Goal: Task Accomplishment & Management: Use online tool/utility

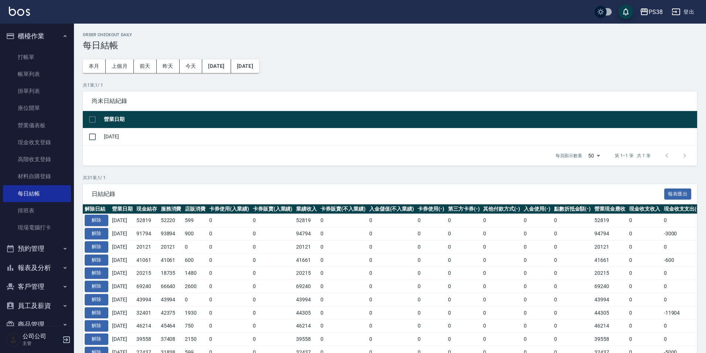
click at [220, 177] on p "共 31 筆, 1 / 1" at bounding box center [390, 178] width 614 height 7
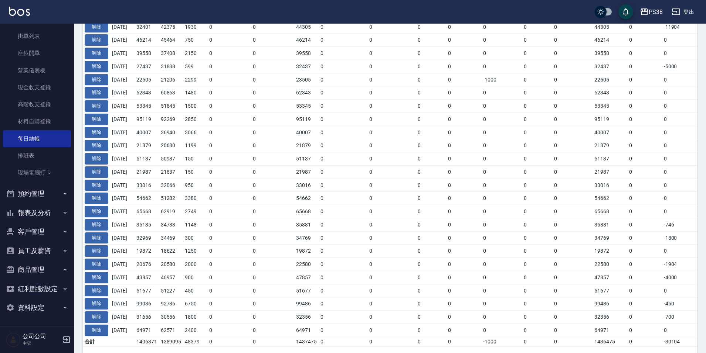
scroll to position [314, 0]
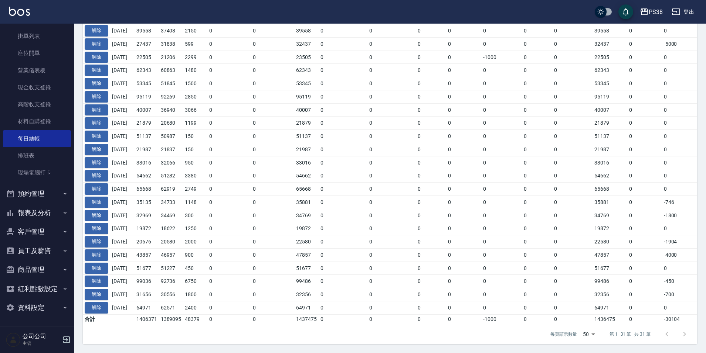
click at [41, 210] on button "報表及分析" at bounding box center [37, 213] width 68 height 19
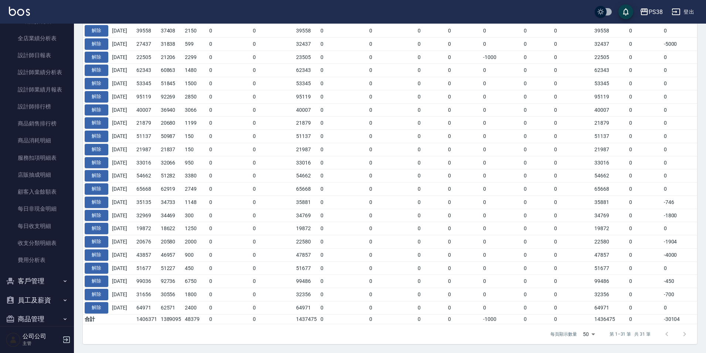
scroll to position [403, 0]
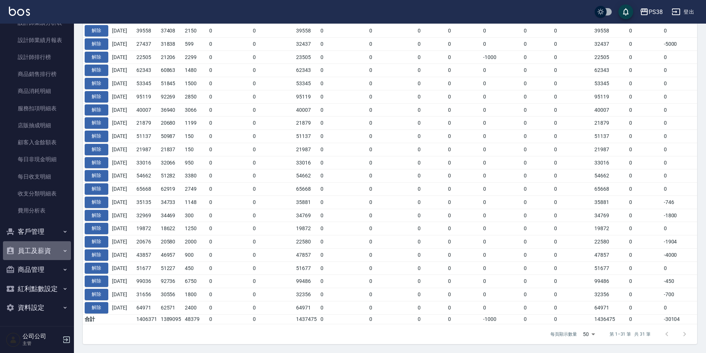
click at [41, 249] on button "員工及薪資" at bounding box center [37, 251] width 68 height 19
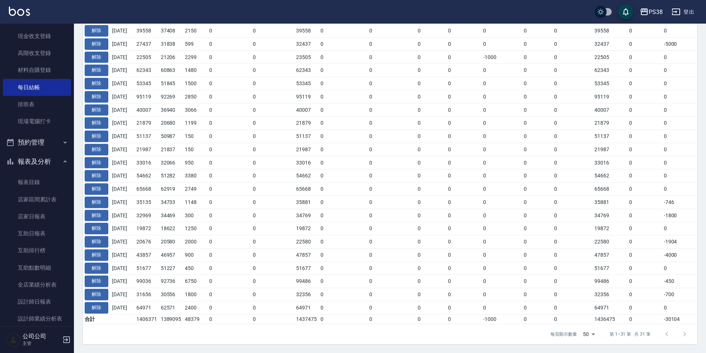
scroll to position [0, 0]
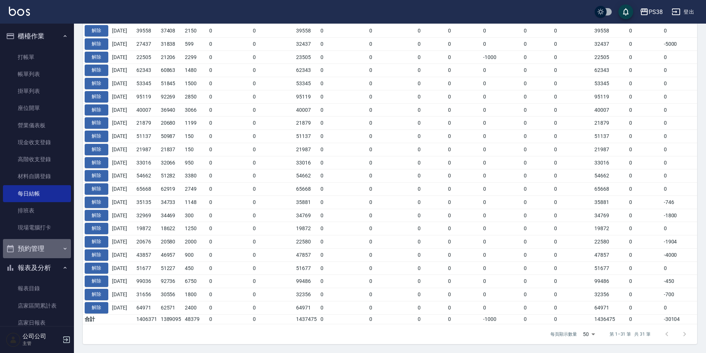
click at [45, 243] on button "預約管理" at bounding box center [37, 248] width 68 height 19
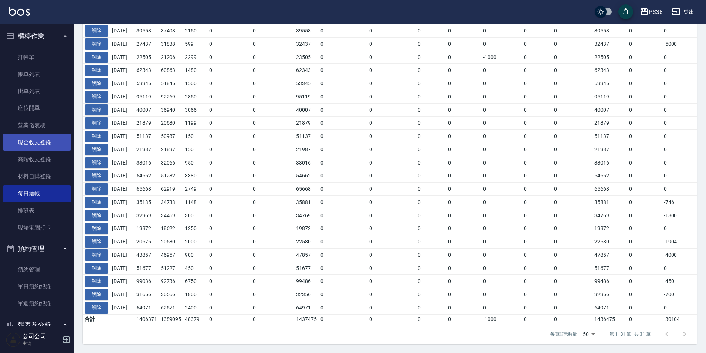
click at [41, 145] on link "現金收支登錄" at bounding box center [37, 142] width 68 height 17
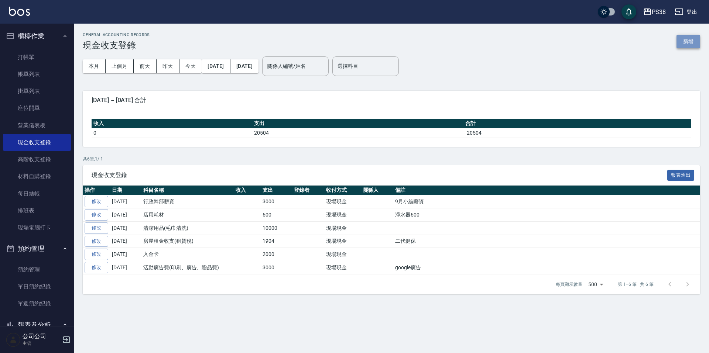
click at [693, 44] on button "新增" at bounding box center [689, 42] width 24 height 14
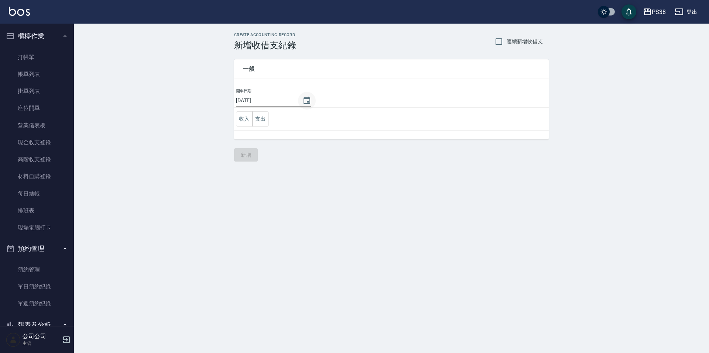
click at [304, 103] on icon "Choose date, selected date is 2025-10-12" at bounding box center [307, 100] width 9 height 9
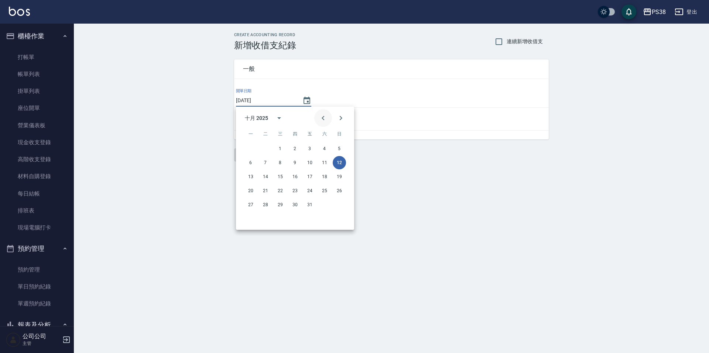
click at [325, 117] on icon "Previous month" at bounding box center [323, 118] width 9 height 9
click at [266, 208] on button "30" at bounding box center [265, 204] width 13 height 13
type input "[DATE]"
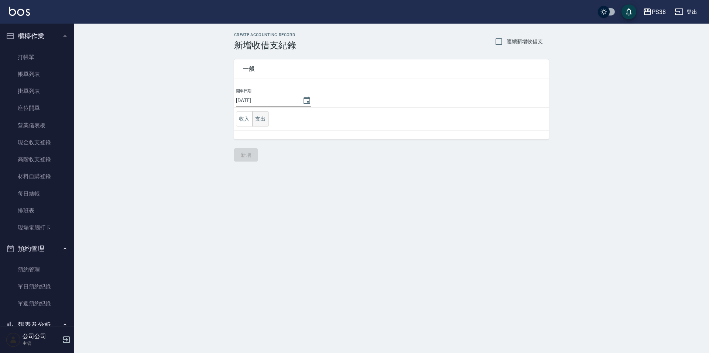
click at [260, 123] on button "支出" at bounding box center [260, 119] width 17 height 15
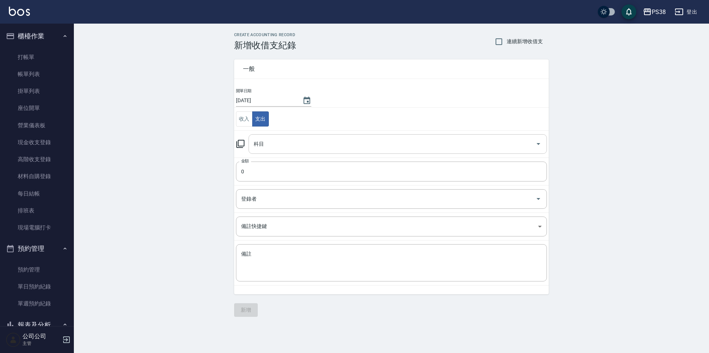
click at [285, 140] on input "科目" at bounding box center [392, 144] width 281 height 13
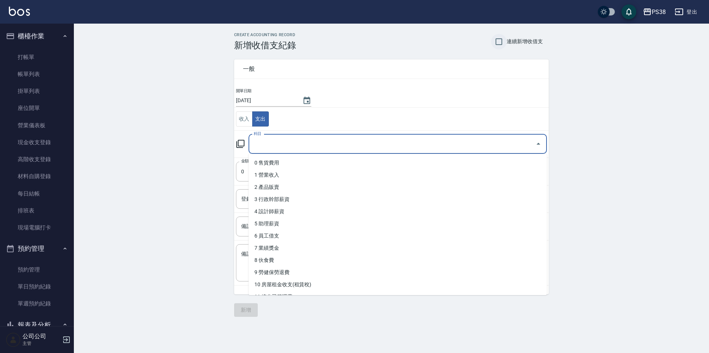
click at [504, 41] on input "連續新增收借支" at bounding box center [499, 42] width 16 height 16
checkbox input "true"
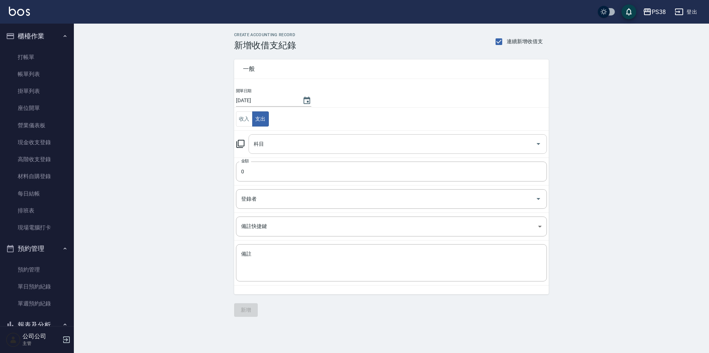
click at [343, 148] on input "科目" at bounding box center [392, 144] width 281 height 13
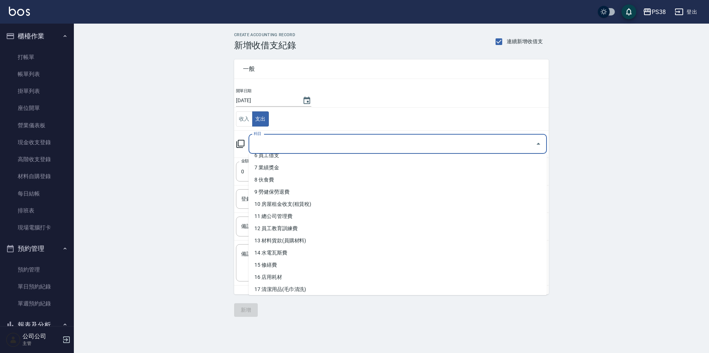
scroll to position [69, 0]
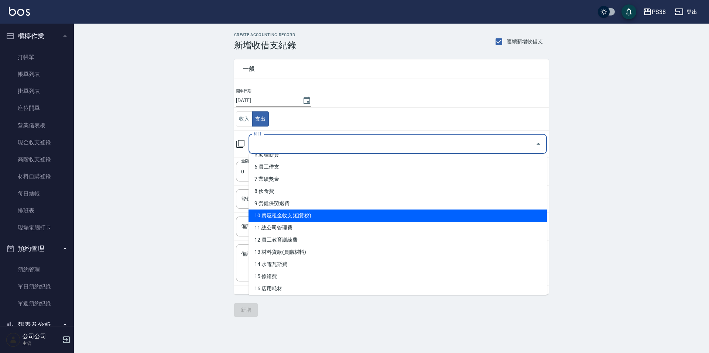
click at [326, 212] on li "10 房屋租金收支(租賃稅)" at bounding box center [398, 216] width 298 height 12
type input "10 房屋租金收支(租賃稅)"
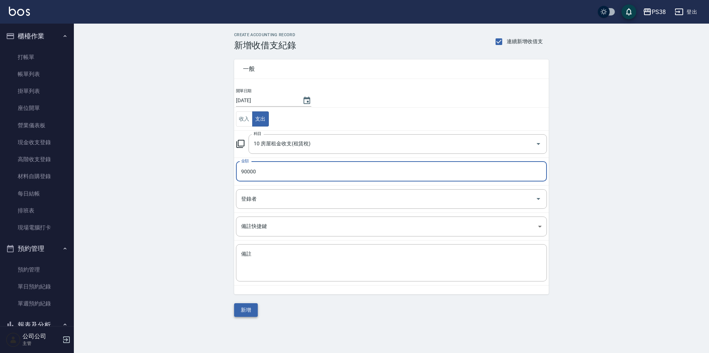
type input "90000"
click at [243, 305] on button "新增" at bounding box center [246, 311] width 24 height 14
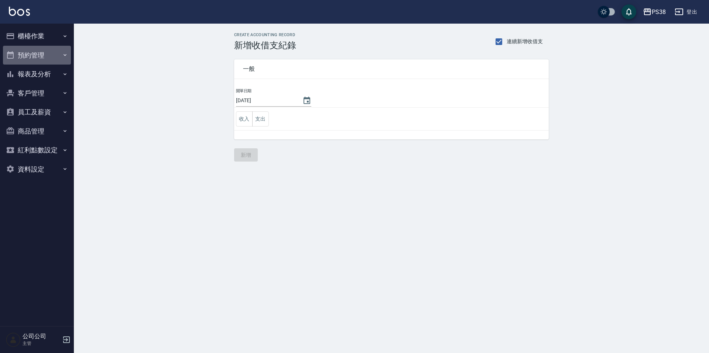
click at [32, 51] on button "預約管理" at bounding box center [37, 55] width 68 height 19
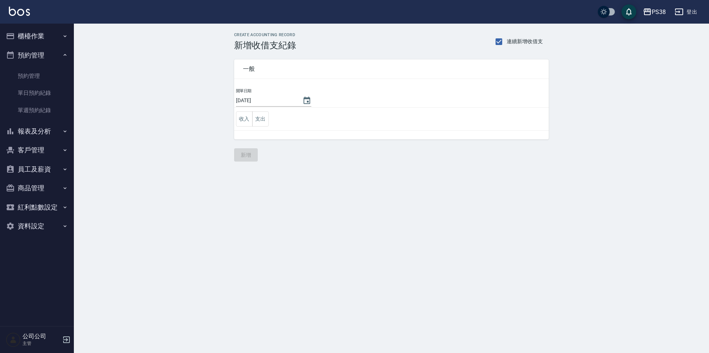
click at [43, 33] on button "櫃檯作業" at bounding box center [37, 36] width 68 height 19
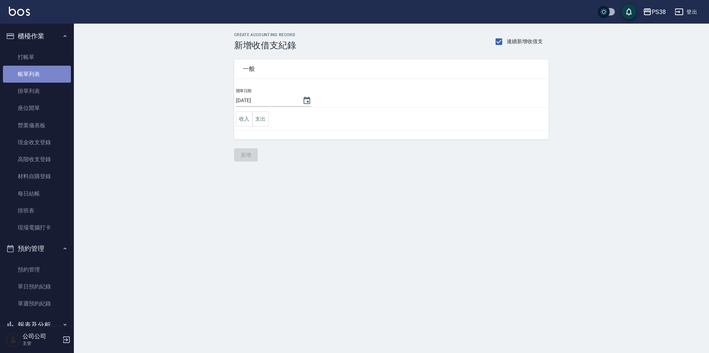
click at [40, 77] on link "帳單列表" at bounding box center [37, 74] width 68 height 17
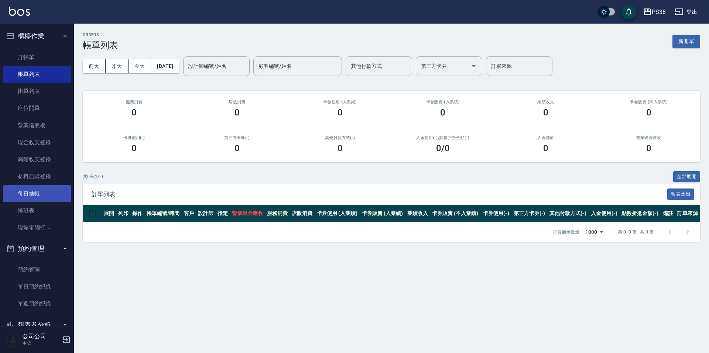
click at [37, 199] on link "每日結帳" at bounding box center [37, 193] width 68 height 17
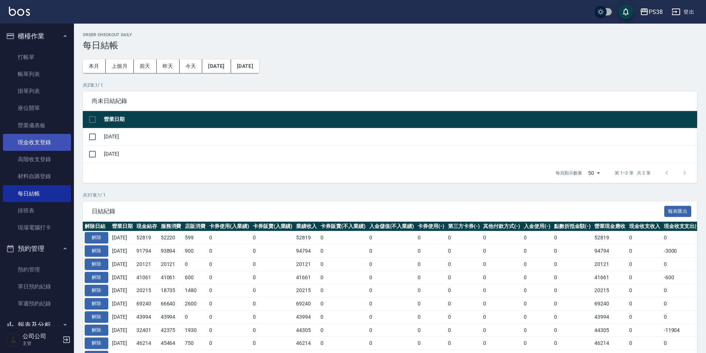
click at [45, 147] on link "現金收支登錄" at bounding box center [37, 142] width 68 height 17
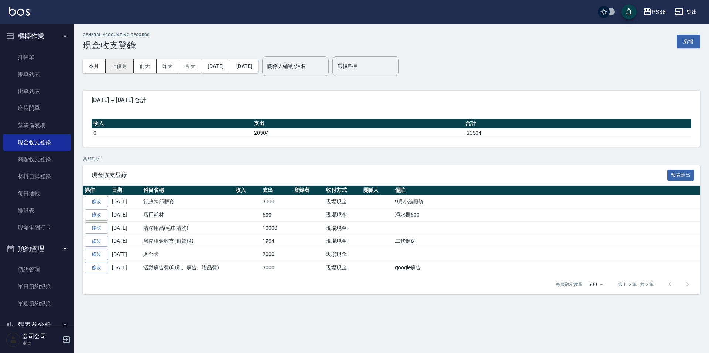
click at [130, 66] on button "上個月" at bounding box center [120, 66] width 28 height 14
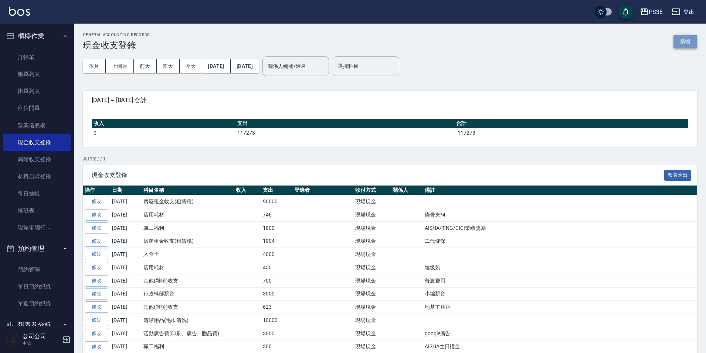
click at [689, 40] on button "新增" at bounding box center [685, 42] width 24 height 14
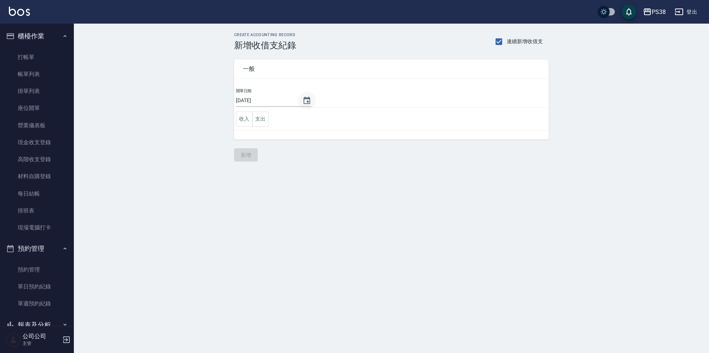
click at [303, 97] on icon "Choose date, selected date is 2025-10-12" at bounding box center [307, 100] width 9 height 9
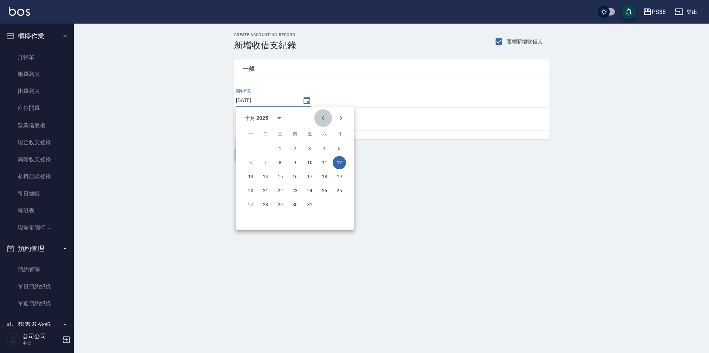
click at [327, 115] on icon "Previous month" at bounding box center [323, 118] width 9 height 9
click at [125, 162] on div "CREATE ACCOUNTING RECORD 新增收借支紀錄 連續新增收借支 一般 開單日期 2025/10/12 收入 支出 新增" at bounding box center [391, 97] width 635 height 147
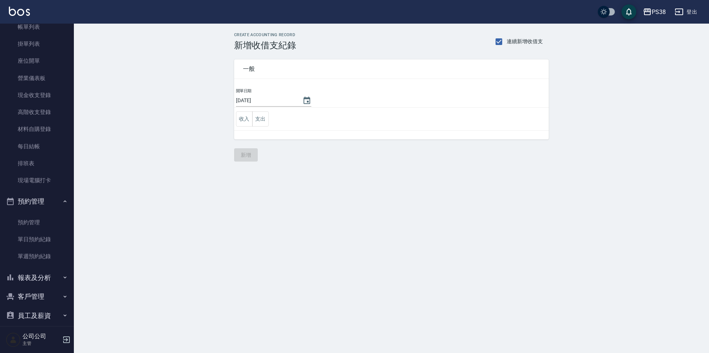
scroll to position [112, 0]
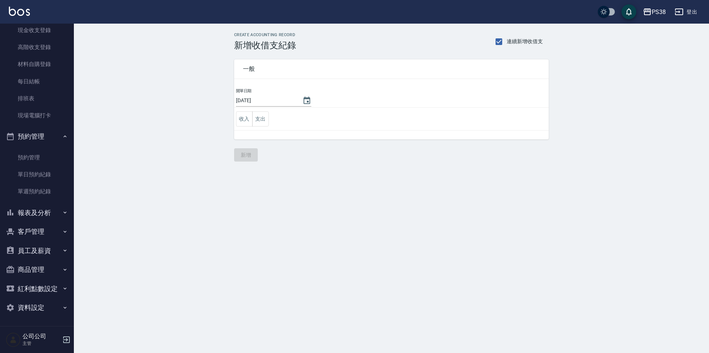
click at [46, 216] on button "報表及分析" at bounding box center [37, 213] width 68 height 19
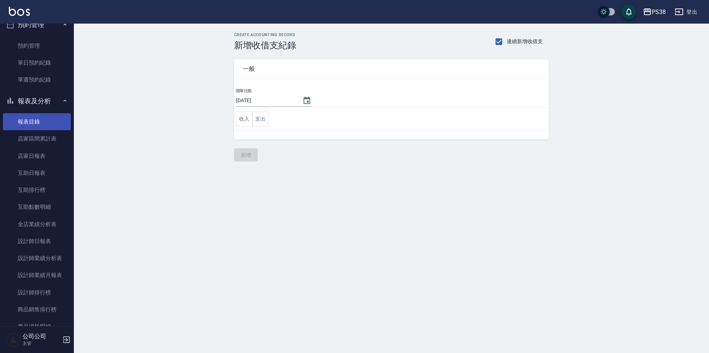
scroll to position [297, 0]
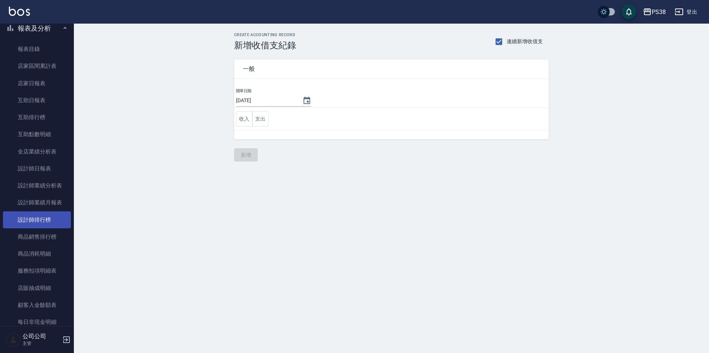
click at [59, 218] on link "設計師排行榜" at bounding box center [37, 220] width 68 height 17
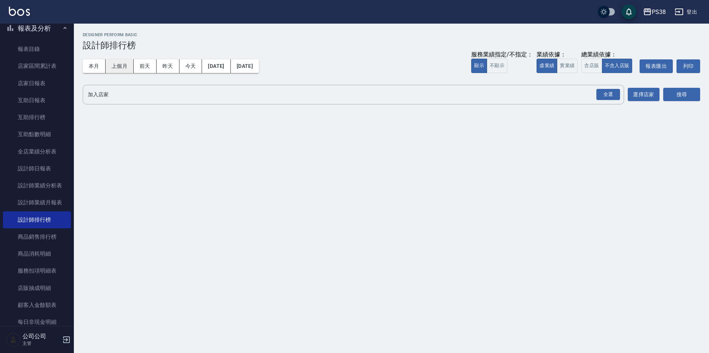
click at [127, 72] on button "上個月" at bounding box center [120, 66] width 28 height 14
click at [567, 64] on button "實業績" at bounding box center [567, 66] width 21 height 14
click at [553, 69] on button "虛業績" at bounding box center [547, 66] width 21 height 14
click at [605, 90] on div "全選" at bounding box center [609, 94] width 24 height 11
click at [672, 90] on button "搜尋" at bounding box center [681, 95] width 37 height 14
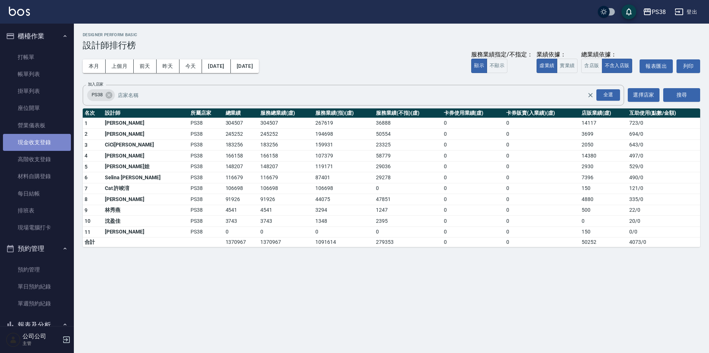
click at [54, 138] on link "現金收支登錄" at bounding box center [37, 142] width 68 height 17
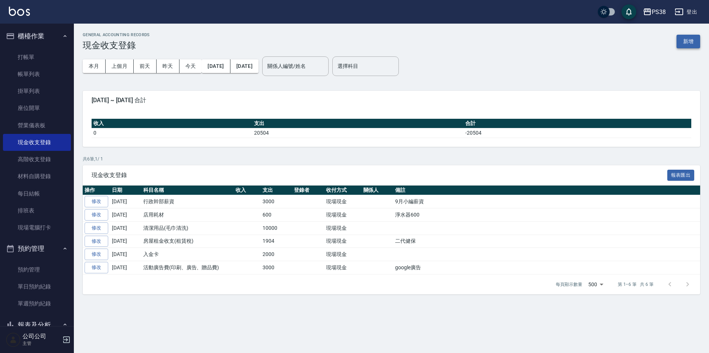
click at [693, 39] on button "新增" at bounding box center [689, 42] width 24 height 14
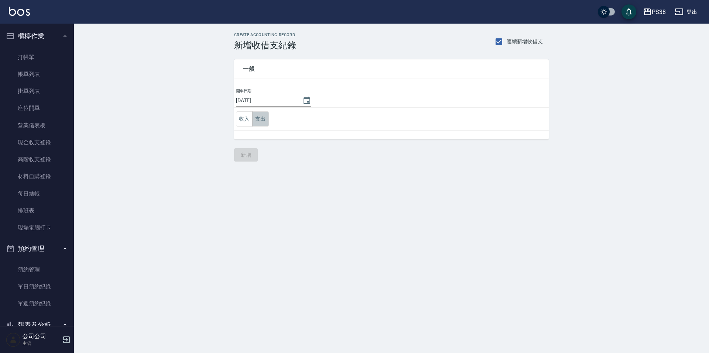
click at [258, 120] on button "支出" at bounding box center [260, 119] width 17 height 15
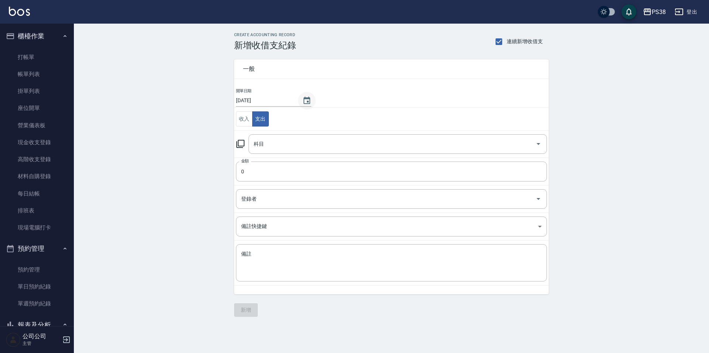
click at [309, 99] on button "Choose date, selected date is 2025-10-12" at bounding box center [307, 101] width 18 height 18
click at [321, 117] on icon "Previous month" at bounding box center [323, 118] width 9 height 9
click at [269, 204] on button "30" at bounding box center [265, 204] width 13 height 13
type input "[DATE]"
click at [298, 143] on input "科目" at bounding box center [392, 144] width 281 height 13
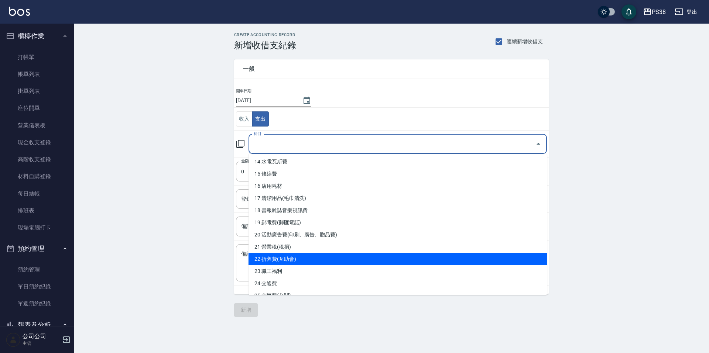
scroll to position [185, 0]
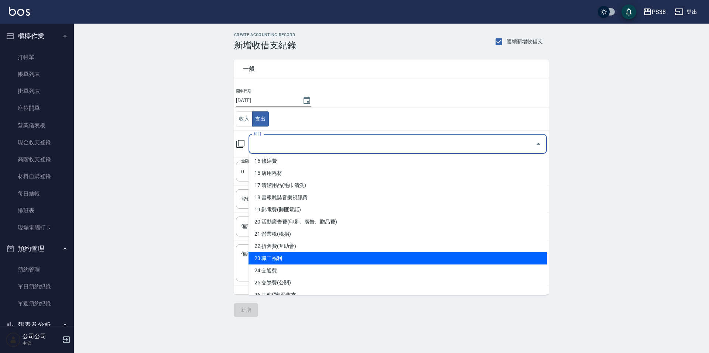
click at [341, 259] on li "23 職工福利" at bounding box center [398, 259] width 298 height 12
type input "23 職工福利"
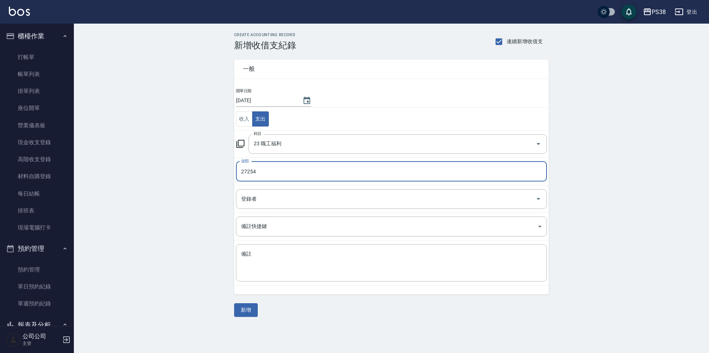
type input "27254"
click at [341, 259] on textarea "備註" at bounding box center [391, 263] width 301 height 25
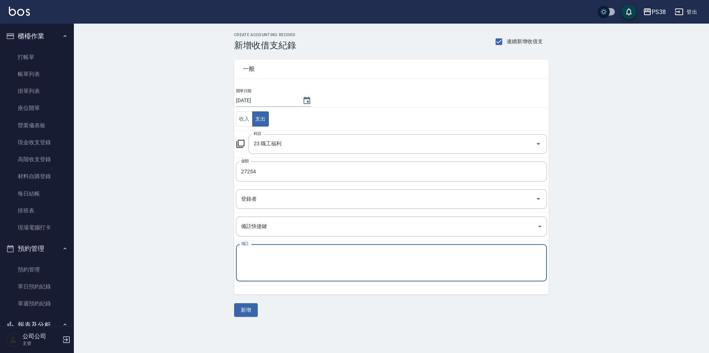
type textarea "w"
type textarea "ㄊ"
type textarea "9月年終"
click at [252, 306] on button "新增" at bounding box center [246, 311] width 24 height 14
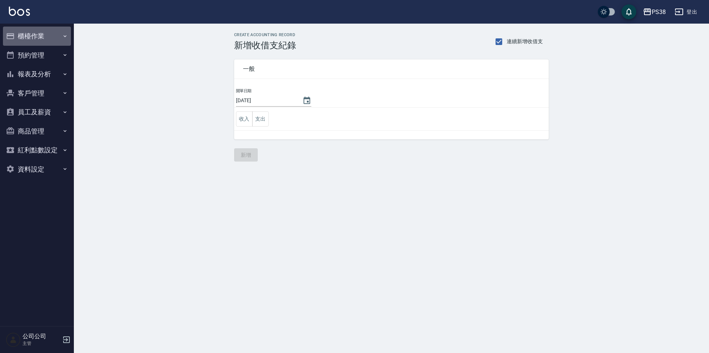
click at [38, 41] on button "櫃檯作業" at bounding box center [37, 36] width 68 height 19
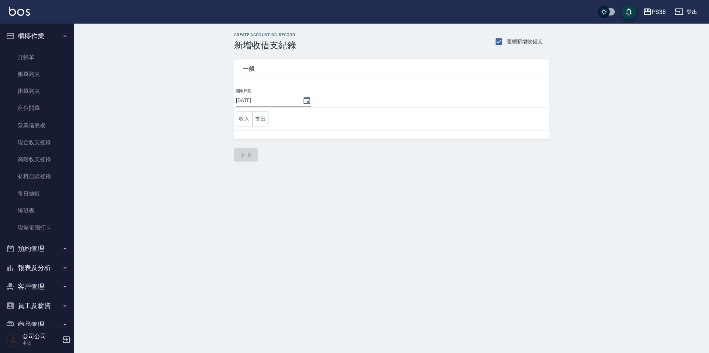
click at [54, 269] on button "報表及分析" at bounding box center [37, 268] width 68 height 19
click at [261, 124] on button "支出" at bounding box center [260, 119] width 17 height 15
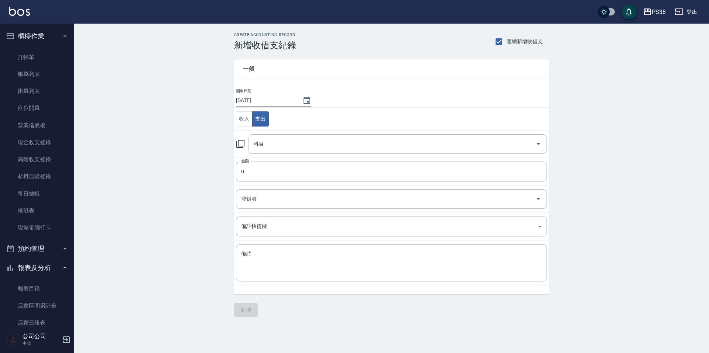
click at [351, 133] on td "科目 科目" at bounding box center [391, 143] width 315 height 27
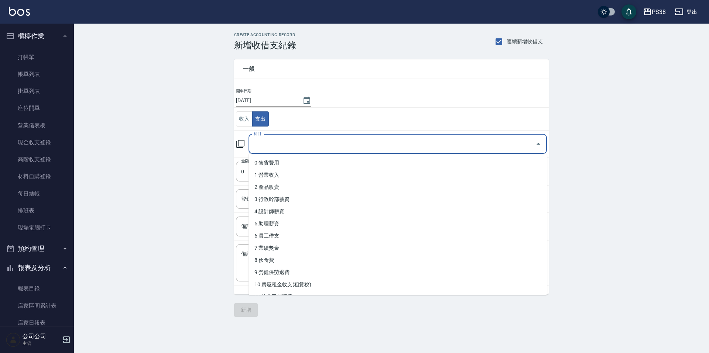
click at [349, 147] on input "科目" at bounding box center [392, 144] width 281 height 13
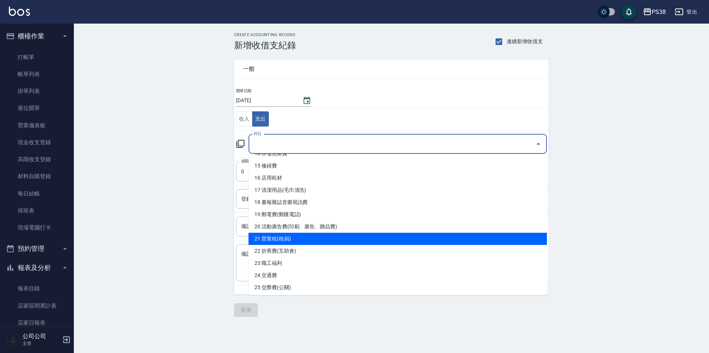
scroll to position [143, 0]
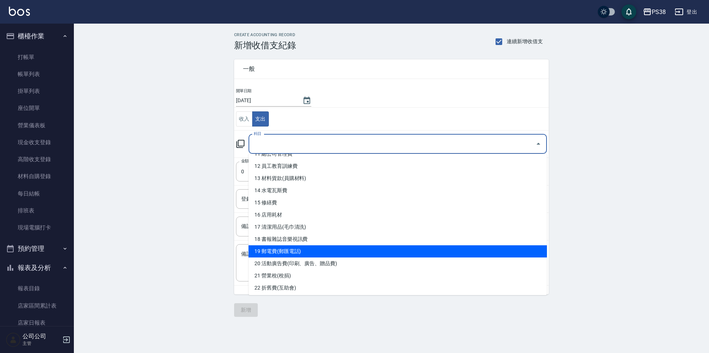
click at [354, 247] on li "19 郵電費(郵匯電話)" at bounding box center [398, 252] width 298 height 12
type input "19 郵電費(郵匯電話)"
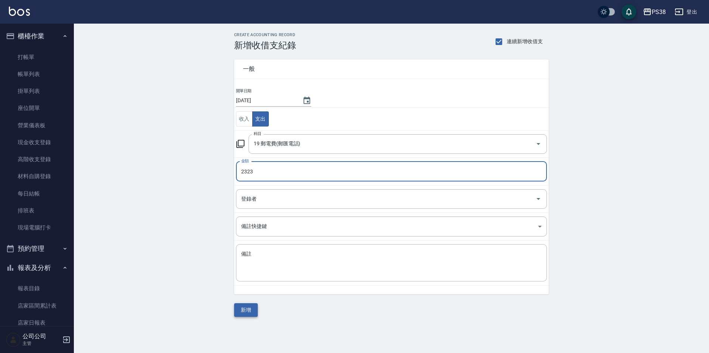
type input "2323"
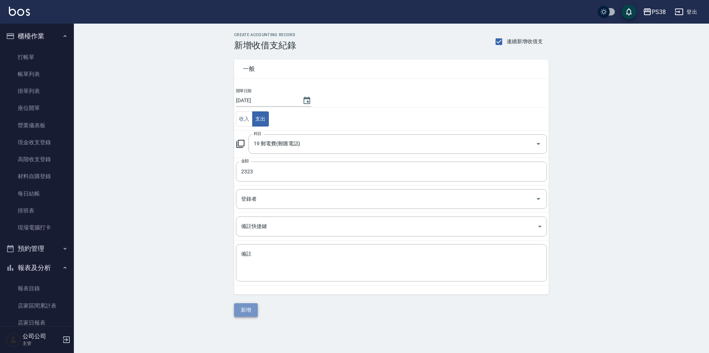
click at [242, 308] on button "新增" at bounding box center [246, 311] width 24 height 14
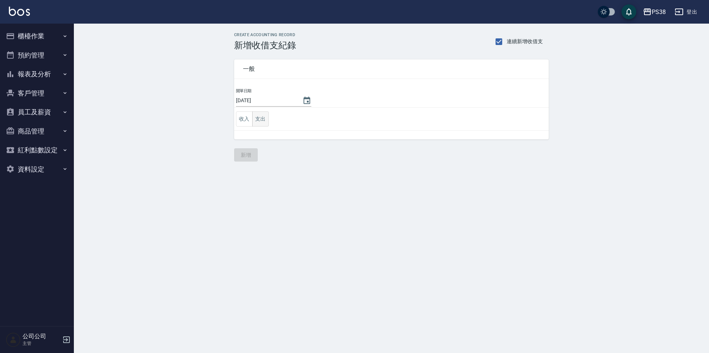
click at [258, 125] on button "支出" at bounding box center [260, 119] width 17 height 15
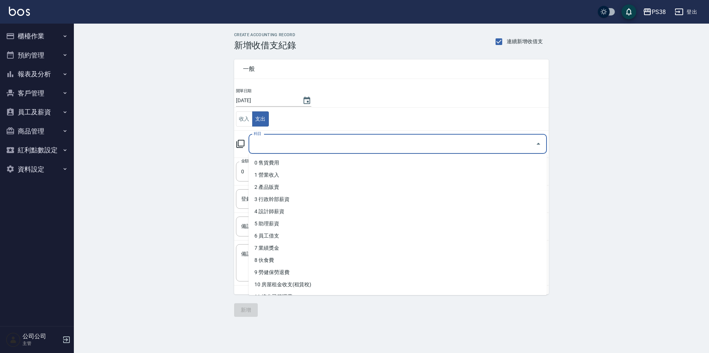
click at [319, 143] on input "科目" at bounding box center [392, 144] width 281 height 13
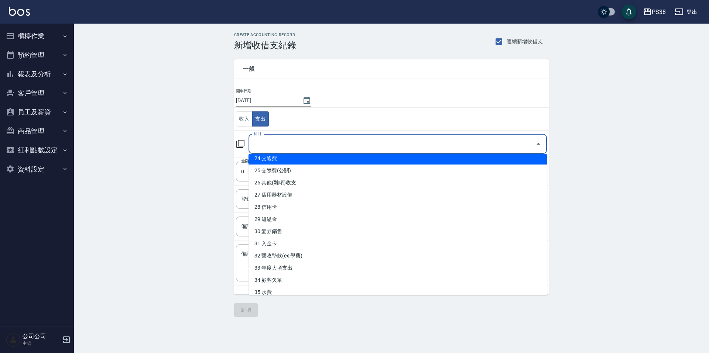
scroll to position [328, 0]
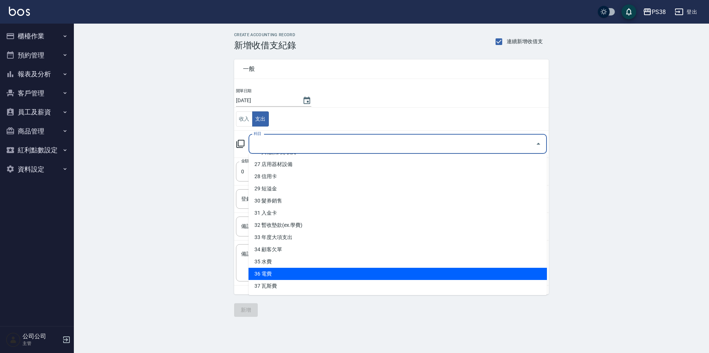
click at [304, 274] on li "36 電費" at bounding box center [398, 274] width 298 height 12
type input "36 電費"
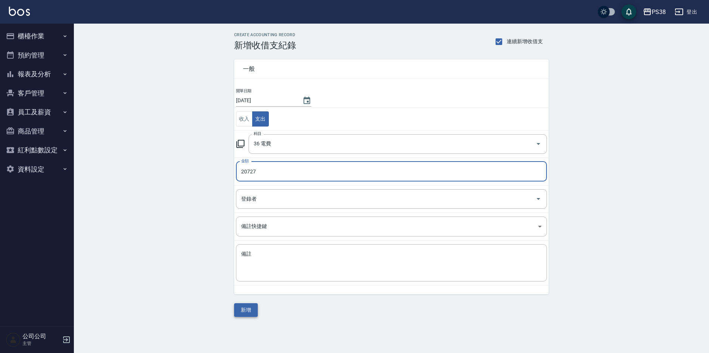
type input "20727"
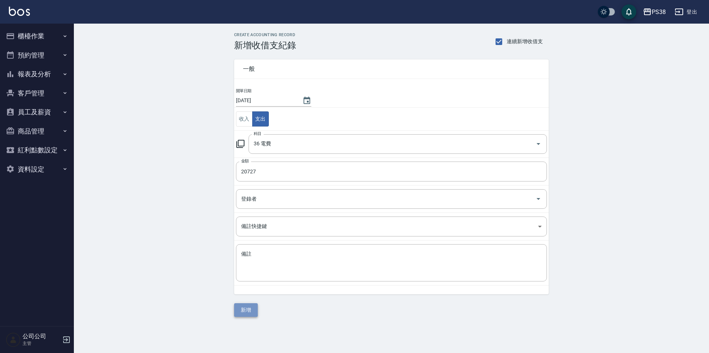
click at [243, 311] on button "新增" at bounding box center [246, 311] width 24 height 14
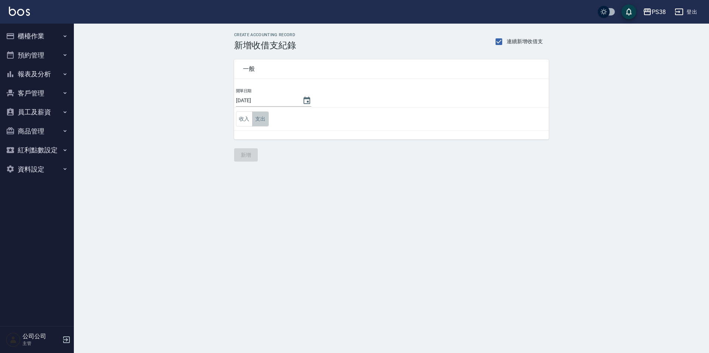
click at [259, 118] on button "支出" at bounding box center [260, 119] width 17 height 15
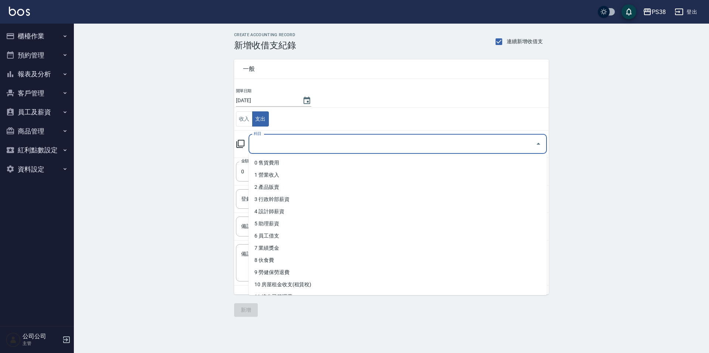
click at [353, 143] on input "科目" at bounding box center [392, 144] width 281 height 13
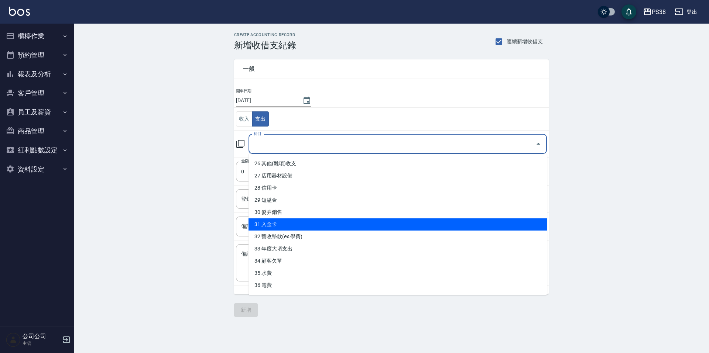
scroll to position [328, 0]
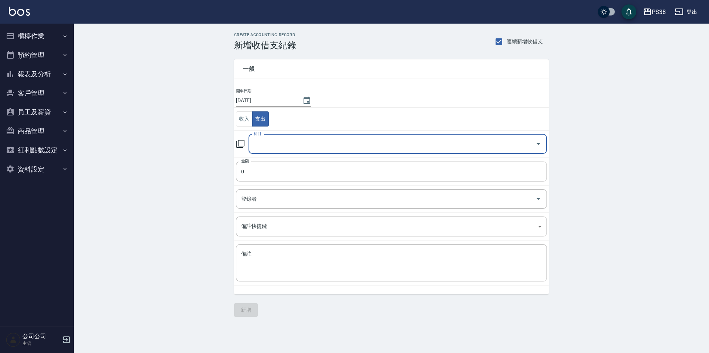
click at [276, 144] on input "科目" at bounding box center [392, 144] width 281 height 13
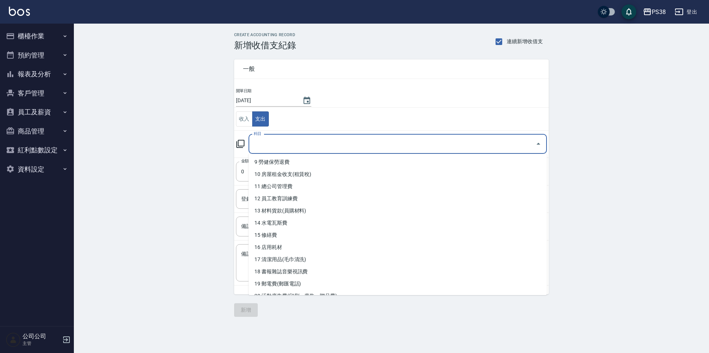
scroll to position [111, 0]
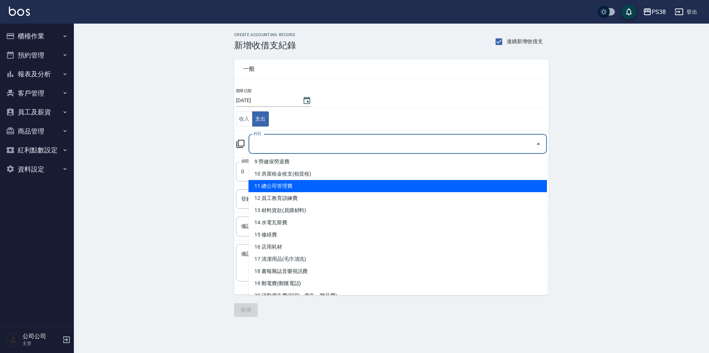
click at [334, 187] on li "11 總公司管理費" at bounding box center [398, 186] width 298 height 12
type input "11 總公司管理費"
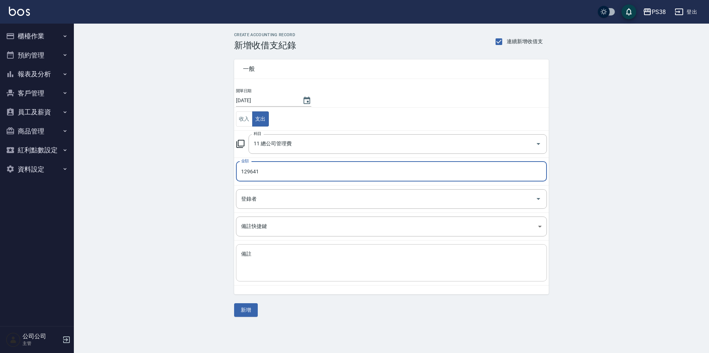
type input "129641"
click at [298, 269] on textarea "備註" at bounding box center [391, 263] width 301 height 25
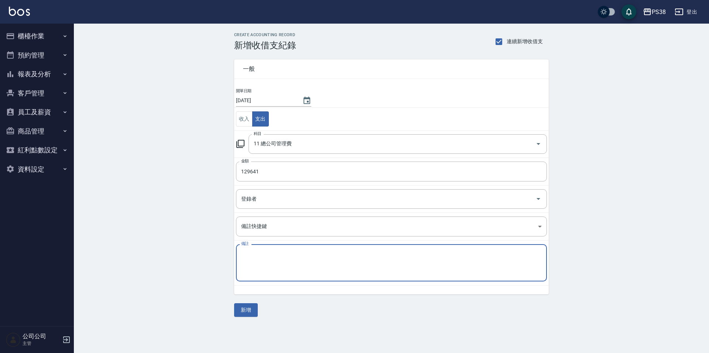
type textarea "d"
type textarea "ㄎ"
type textarea "總公司"
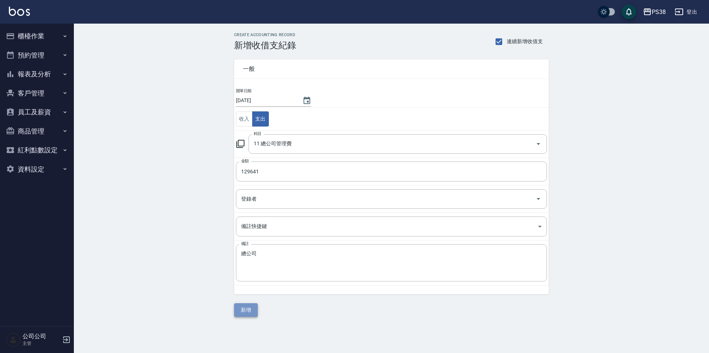
click at [246, 309] on button "新增" at bounding box center [246, 311] width 24 height 14
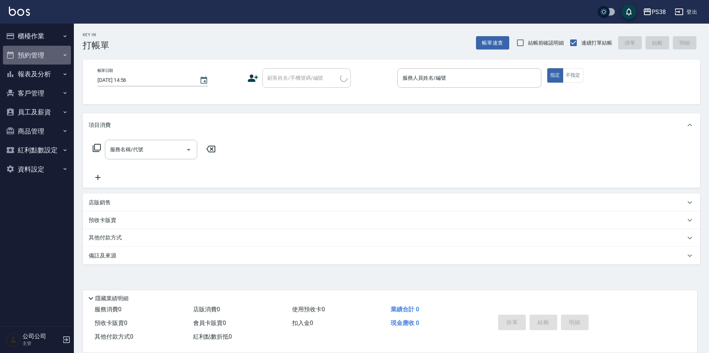
click at [47, 57] on button "預約管理" at bounding box center [37, 55] width 68 height 19
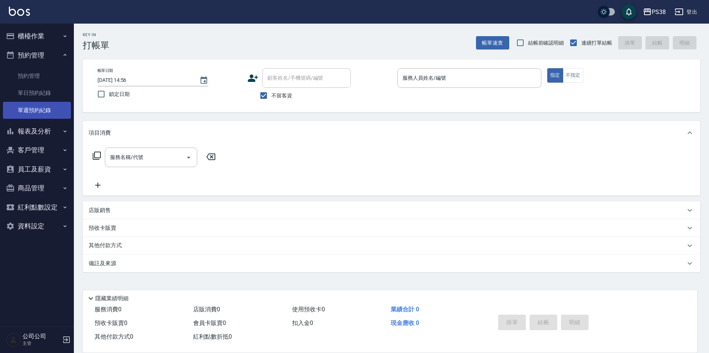
click at [50, 105] on link "單週預約紀錄" at bounding box center [37, 110] width 68 height 17
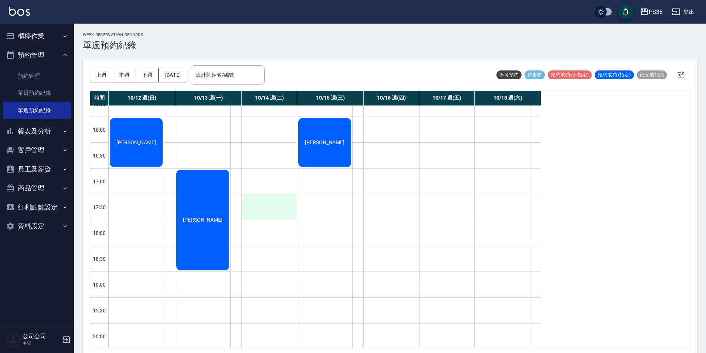
scroll to position [170, 0]
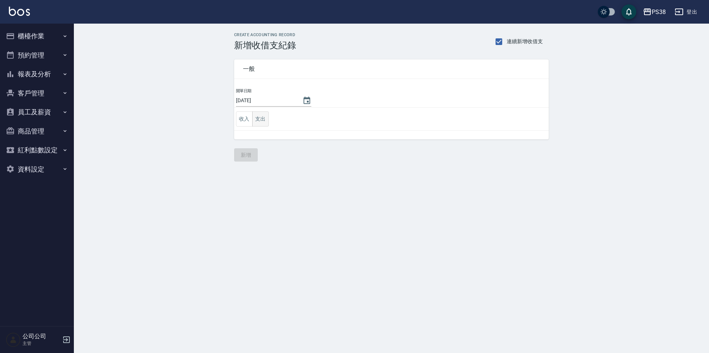
click at [262, 120] on button "支出" at bounding box center [260, 119] width 17 height 15
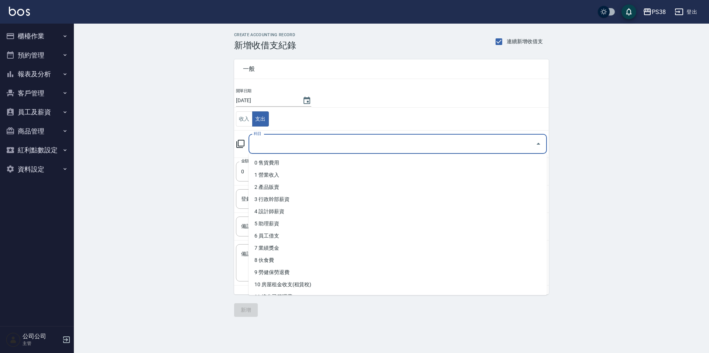
click at [288, 140] on input "科目" at bounding box center [392, 144] width 281 height 13
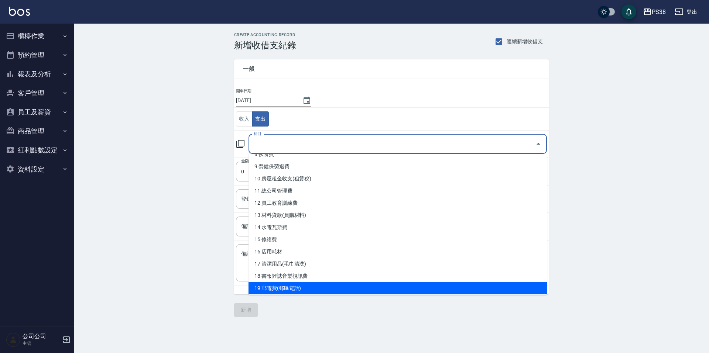
scroll to position [69, 0]
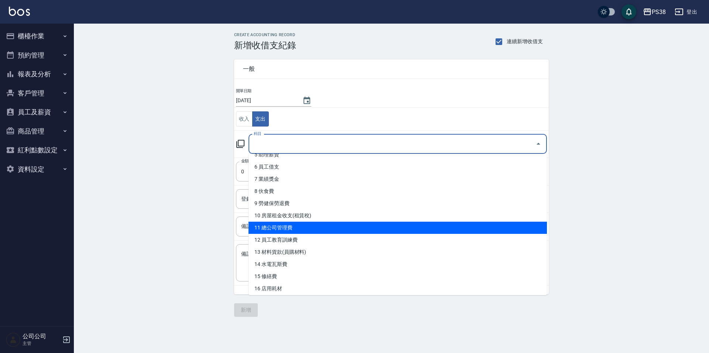
click at [311, 225] on li "11 總公司管理費" at bounding box center [398, 228] width 298 height 12
type input "11 總公司管理費"
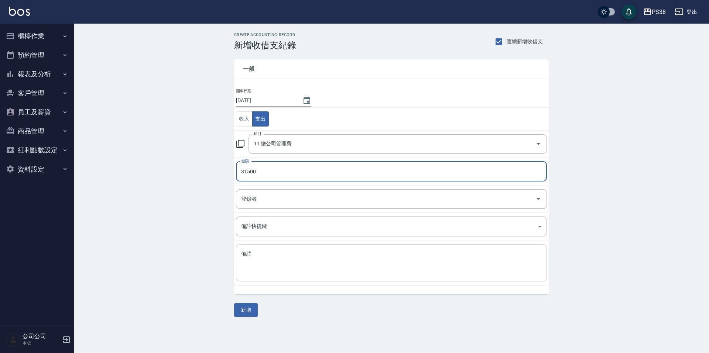
type input "31500"
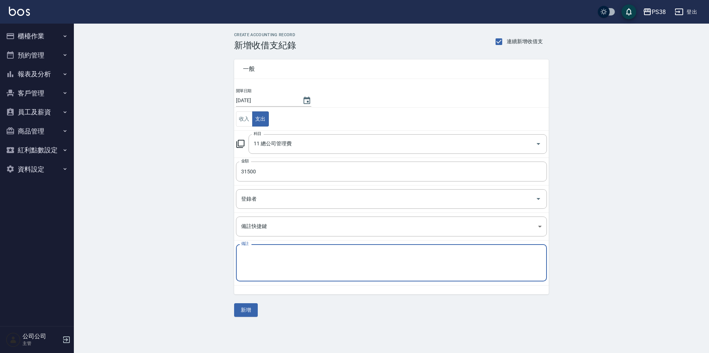
click at [278, 257] on textarea "備註" at bounding box center [391, 263] width 301 height 25
type textarea "y"
type textarea "一"
type textarea "第一事業部"
click at [240, 312] on button "新增" at bounding box center [246, 311] width 24 height 14
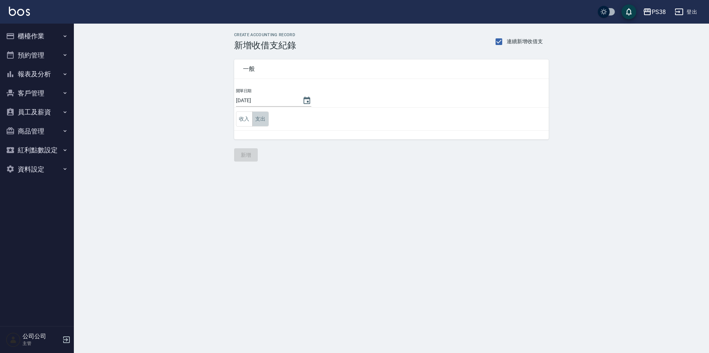
click at [259, 114] on button "支出" at bounding box center [260, 119] width 17 height 15
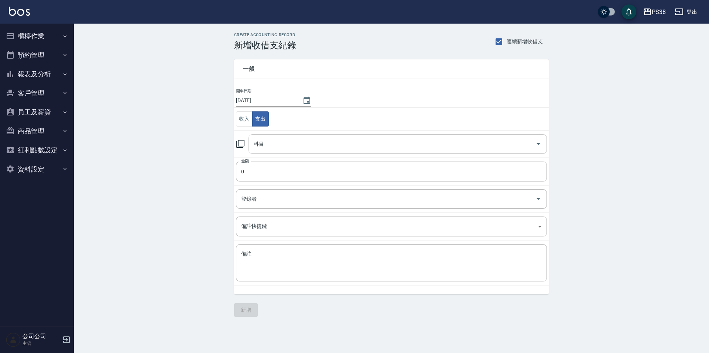
click at [332, 141] on input "科目" at bounding box center [392, 144] width 281 height 13
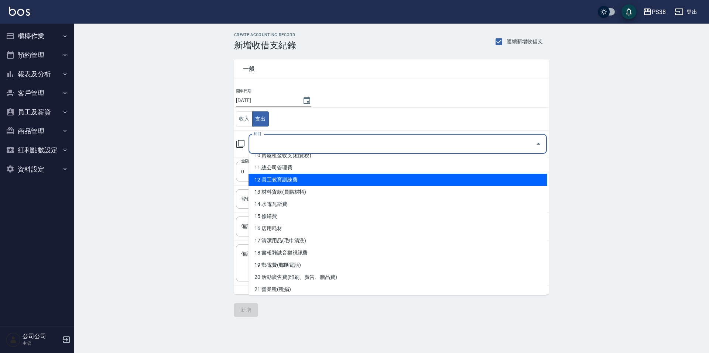
scroll to position [148, 0]
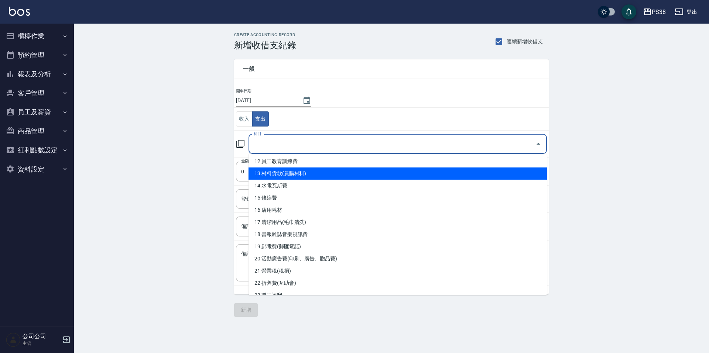
click at [364, 177] on li "13 材料貨款(員購材料)" at bounding box center [398, 174] width 298 height 12
type input "13 材料貨款(員購材料)"
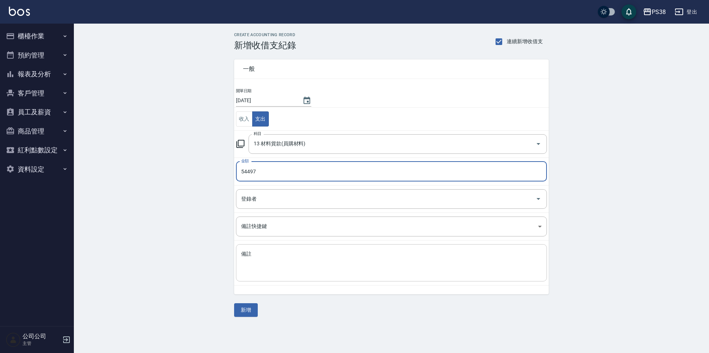
type input "54497"
click at [263, 257] on textarea "備註" at bounding box center [391, 263] width 301 height 25
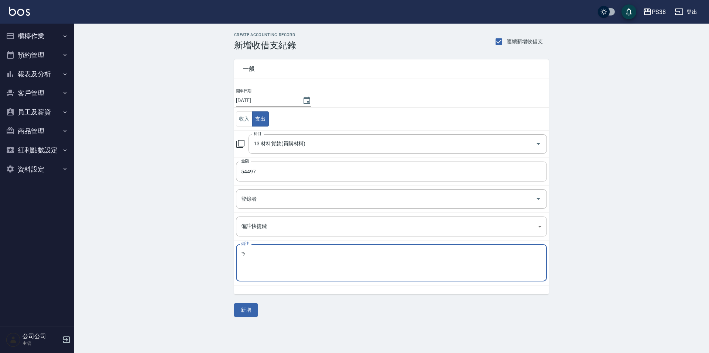
type textarea "ㄋ"
type textarea "物料"
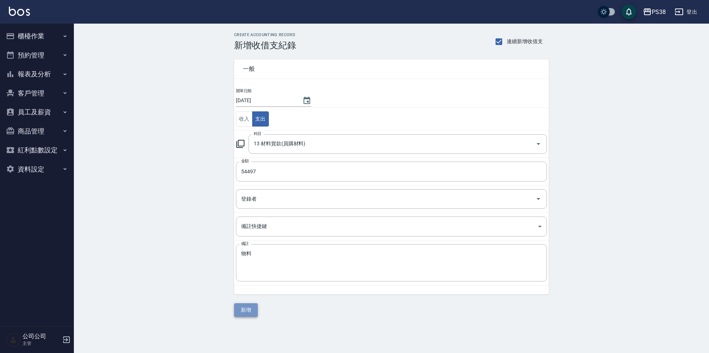
click at [242, 310] on button "新增" at bounding box center [246, 311] width 24 height 14
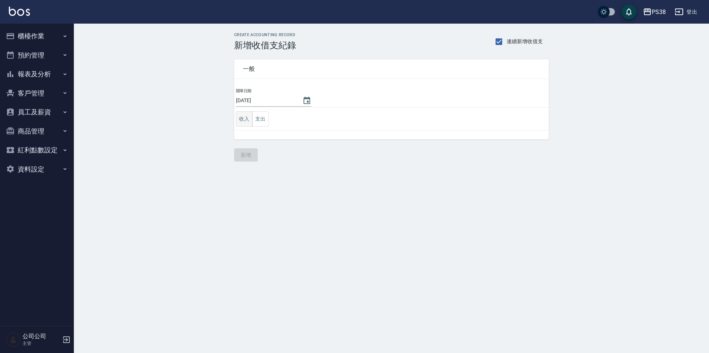
click at [246, 119] on button "收入" at bounding box center [244, 119] width 17 height 15
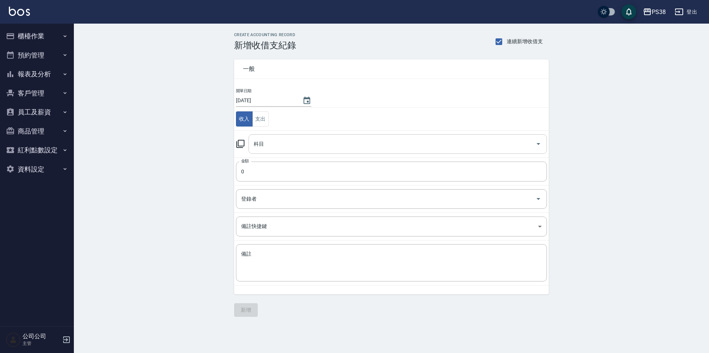
click at [332, 137] on div "科目" at bounding box center [398, 144] width 298 height 20
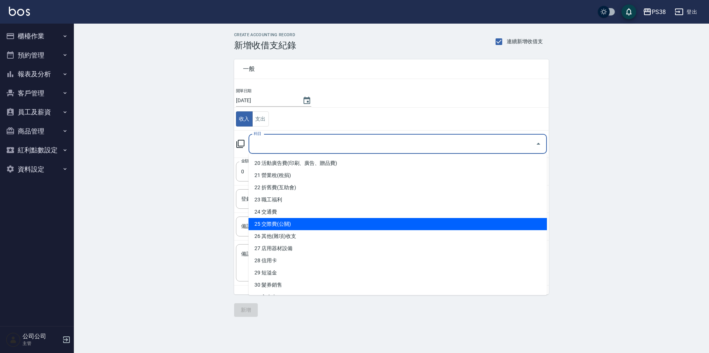
scroll to position [259, 0]
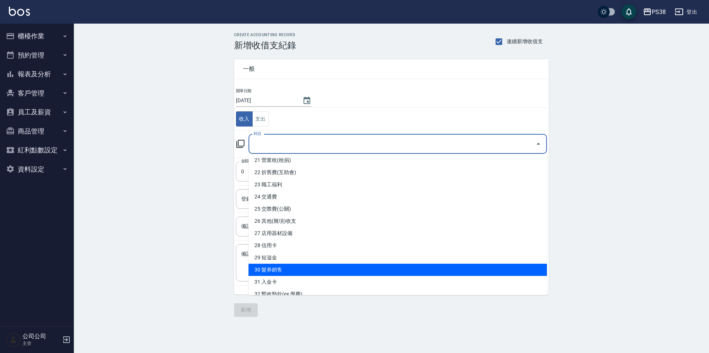
click at [339, 271] on li "30 髮券銷售" at bounding box center [398, 270] width 298 height 12
type input "30 髮券銷售"
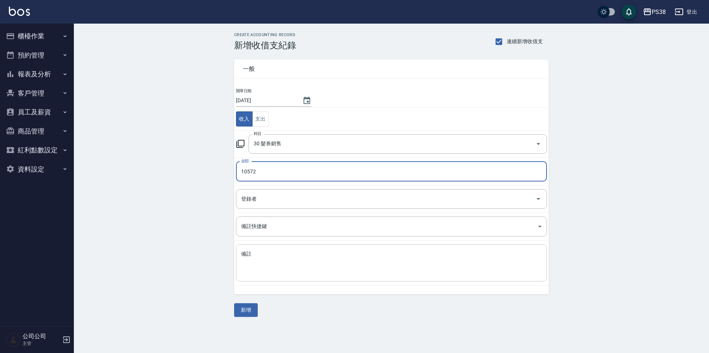
type input "10572"
click at [261, 279] on div "x 備註" at bounding box center [391, 263] width 311 height 37
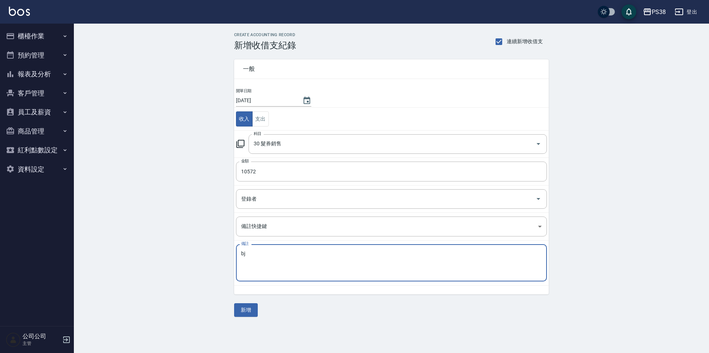
type textarea "b"
type textarea "入金"
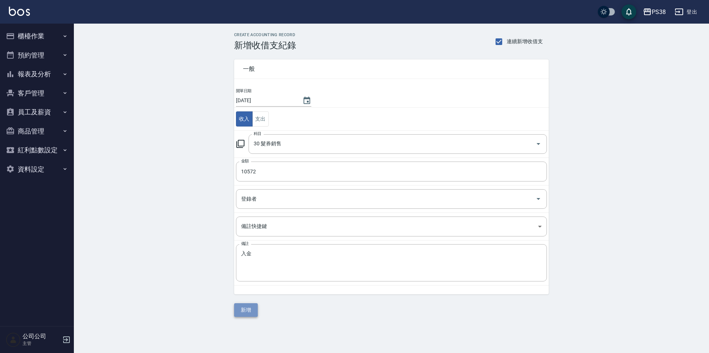
click at [254, 305] on button "新增" at bounding box center [246, 311] width 24 height 14
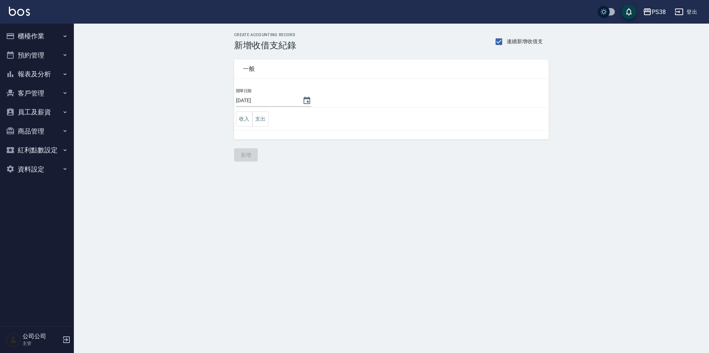
click at [37, 30] on button "櫃檯作業" at bounding box center [37, 36] width 68 height 19
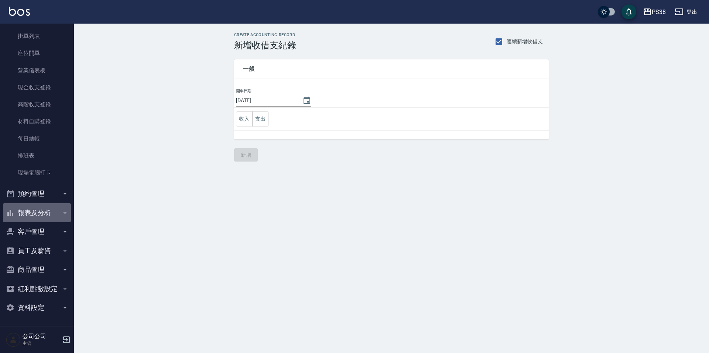
click at [56, 214] on button "報表及分析" at bounding box center [37, 213] width 68 height 19
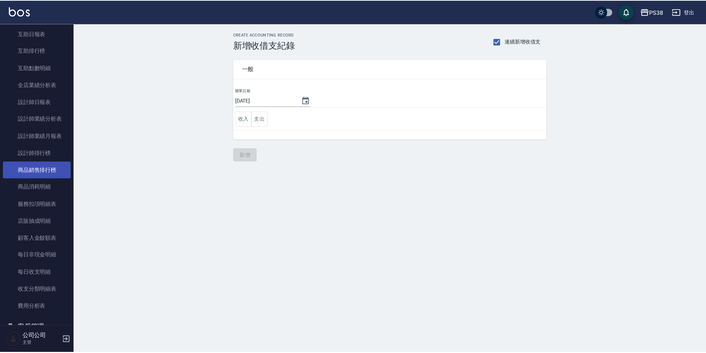
scroll to position [387, 0]
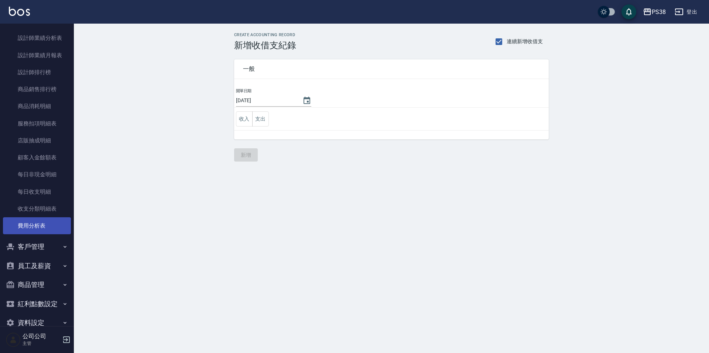
click at [43, 229] on link "費用分析表" at bounding box center [37, 226] width 68 height 17
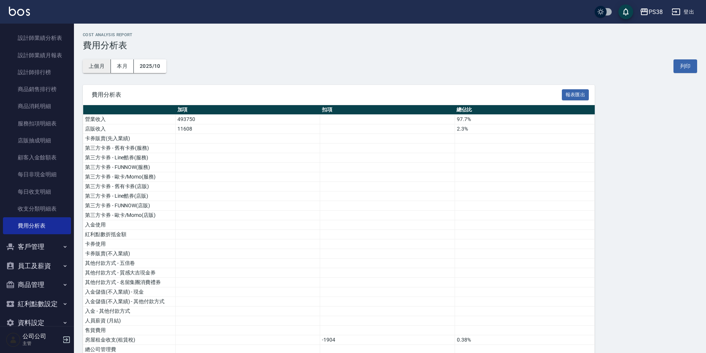
click at [102, 63] on button "上個月" at bounding box center [97, 66] width 28 height 14
click at [491, 117] on td "96.46%" at bounding box center [533, 120] width 123 height 10
click at [490, 131] on td "3.54%" at bounding box center [533, 129] width 123 height 10
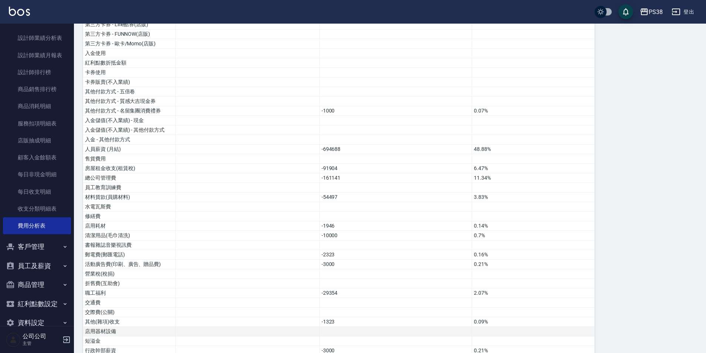
scroll to position [185, 0]
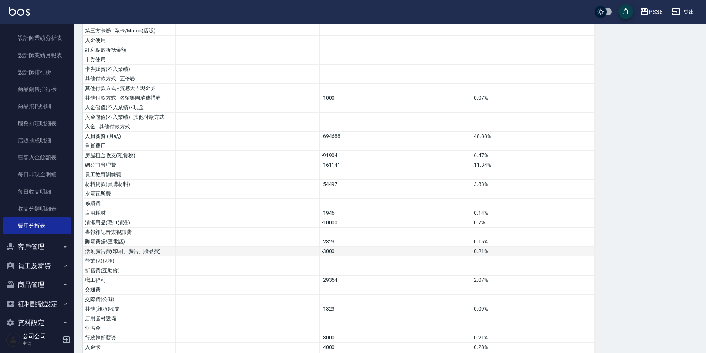
click at [353, 248] on td "-3000" at bounding box center [395, 252] width 153 height 10
click at [347, 281] on td "-29354" at bounding box center [395, 281] width 153 height 10
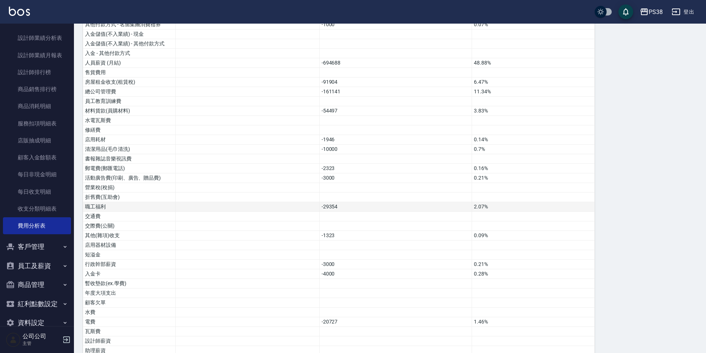
scroll to position [259, 0]
click at [351, 233] on td "-1323" at bounding box center [395, 236] width 153 height 10
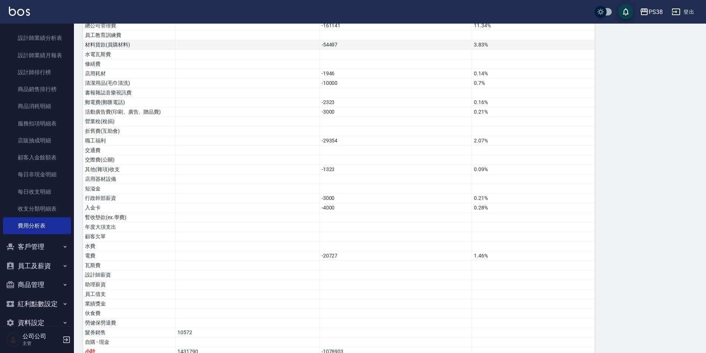
scroll to position [355, 0]
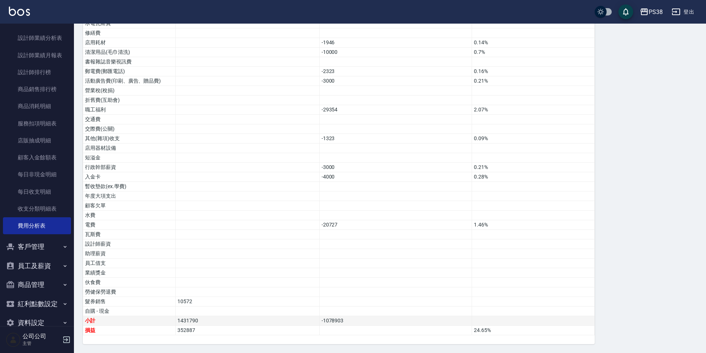
click at [223, 320] on td "1431790" at bounding box center [247, 322] width 144 height 10
click at [233, 304] on td "10572" at bounding box center [247, 302] width 144 height 10
click at [328, 225] on td "-20727" at bounding box center [395, 226] width 153 height 10
click at [346, 175] on td "-4000" at bounding box center [395, 178] width 153 height 10
click at [352, 165] on td "-3000" at bounding box center [395, 168] width 153 height 10
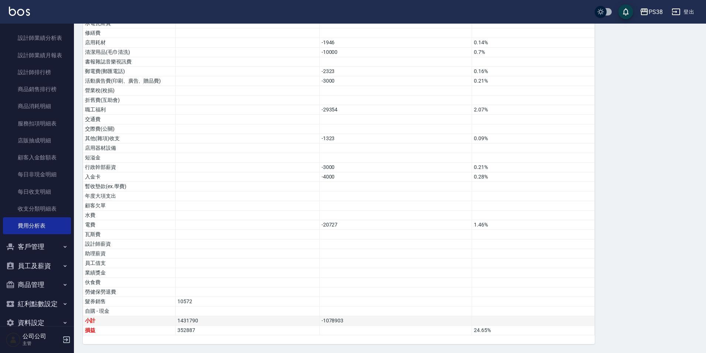
click at [355, 321] on td "-1078903" at bounding box center [395, 322] width 153 height 10
click at [353, 329] on td at bounding box center [395, 331] width 153 height 10
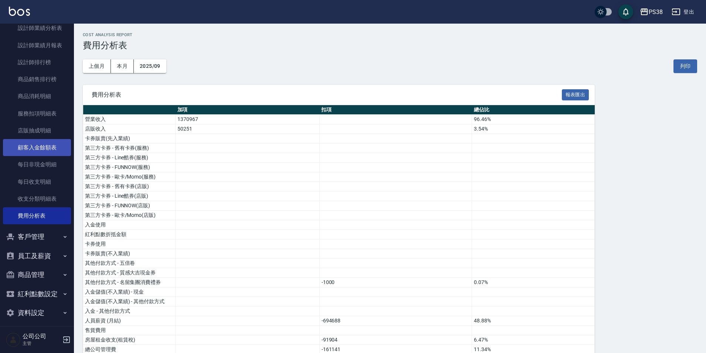
scroll to position [403, 0]
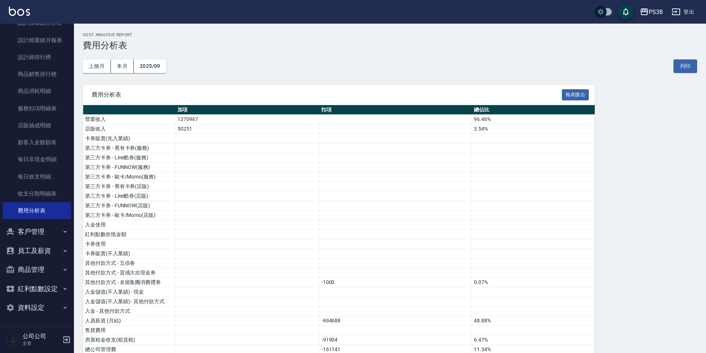
click at [48, 232] on button "客戶管理" at bounding box center [37, 231] width 68 height 19
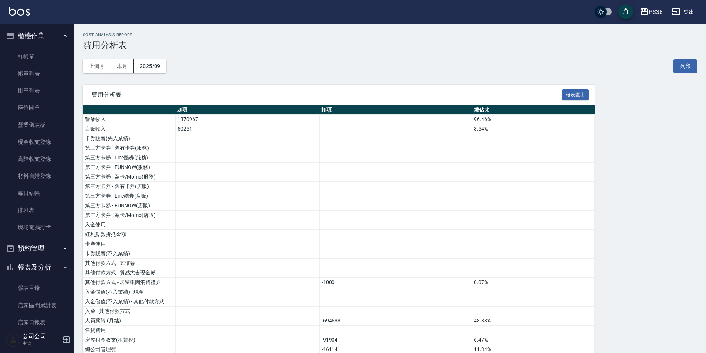
scroll to position [0, 0]
click at [37, 33] on button "櫃檯作業" at bounding box center [37, 36] width 68 height 19
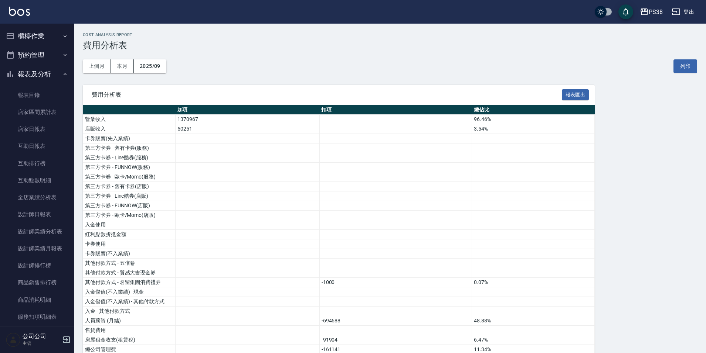
click at [50, 74] on button "報表及分析" at bounding box center [37, 74] width 68 height 19
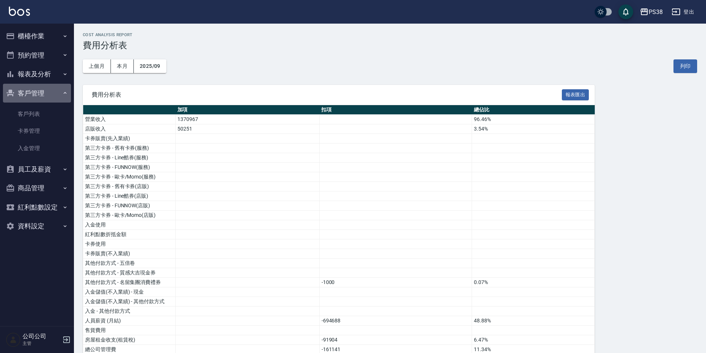
click at [46, 90] on button "客戶管理" at bounding box center [37, 93] width 68 height 19
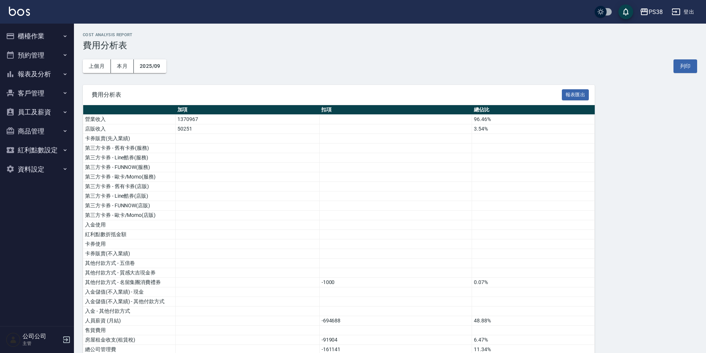
click at [49, 37] on button "櫃檯作業" at bounding box center [37, 36] width 68 height 19
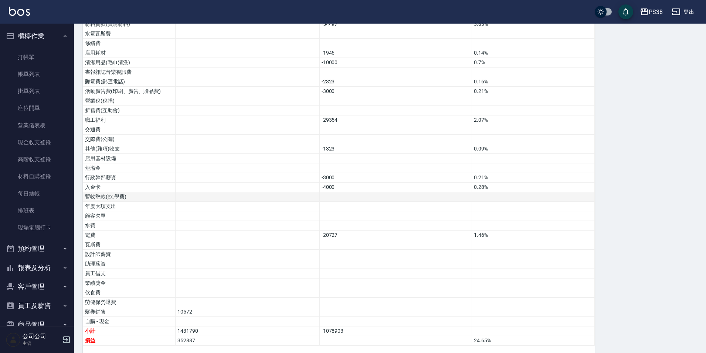
scroll to position [355, 0]
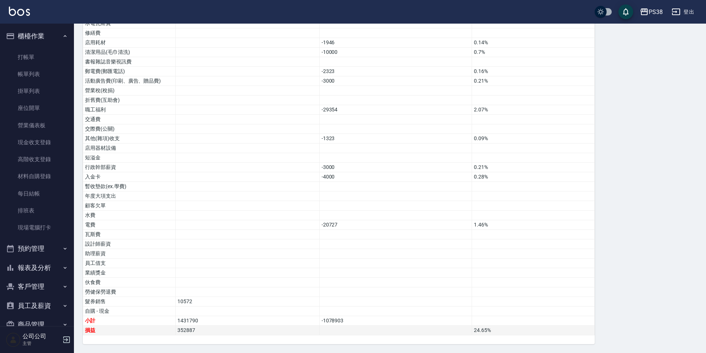
click at [222, 330] on td "352887" at bounding box center [247, 331] width 144 height 10
click at [224, 322] on td "1431790" at bounding box center [247, 322] width 144 height 10
click at [221, 328] on td "352887" at bounding box center [247, 331] width 144 height 10
click at [413, 202] on td at bounding box center [395, 206] width 153 height 10
click at [402, 225] on td "-20727" at bounding box center [395, 226] width 153 height 10
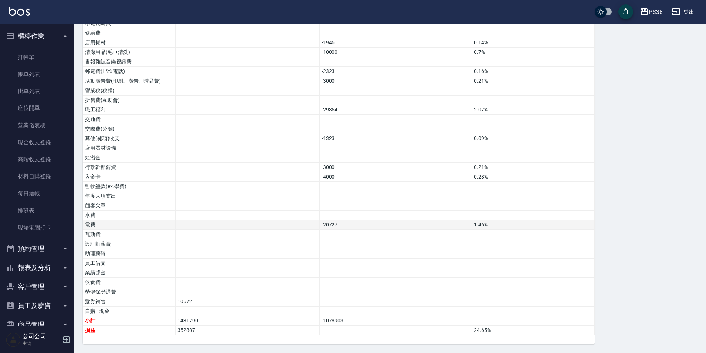
click at [415, 226] on td "-20727" at bounding box center [395, 226] width 153 height 10
click at [393, 331] on td at bounding box center [395, 331] width 153 height 10
click at [393, 322] on td "-1078903" at bounding box center [395, 322] width 153 height 10
click at [406, 321] on td "-1078903" at bounding box center [395, 322] width 153 height 10
click at [410, 311] on td at bounding box center [395, 312] width 153 height 10
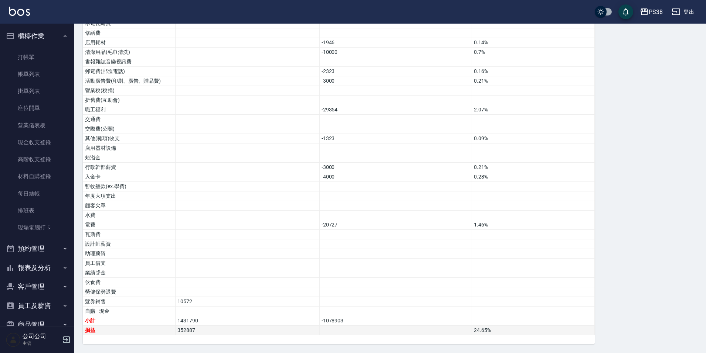
click at [275, 332] on td "352887" at bounding box center [247, 331] width 144 height 10
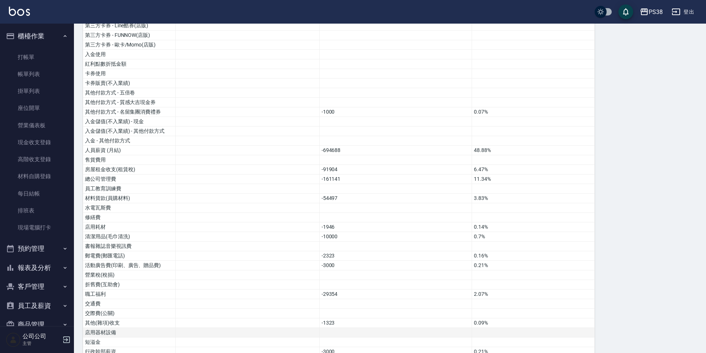
scroll to position [208, 0]
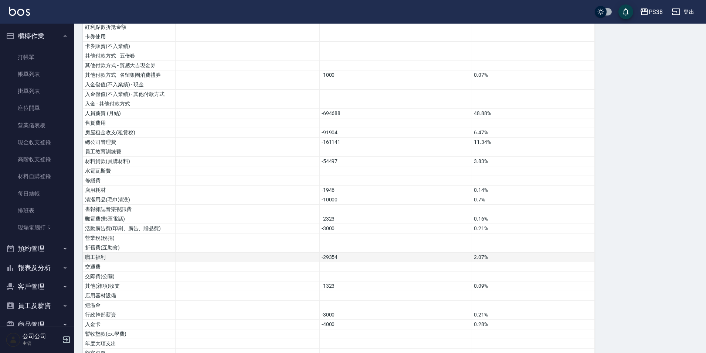
click at [494, 261] on td "2.07%" at bounding box center [533, 258] width 123 height 10
click at [500, 229] on td "0.21%" at bounding box center [533, 229] width 123 height 10
click at [502, 216] on td "0.16%" at bounding box center [533, 220] width 123 height 10
click at [504, 197] on td "0.7%" at bounding box center [533, 200] width 123 height 10
click at [507, 187] on td "0.14%" at bounding box center [533, 191] width 123 height 10
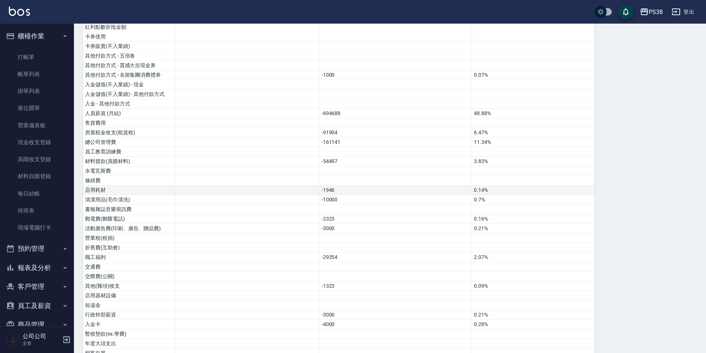
scroll to position [171, 0]
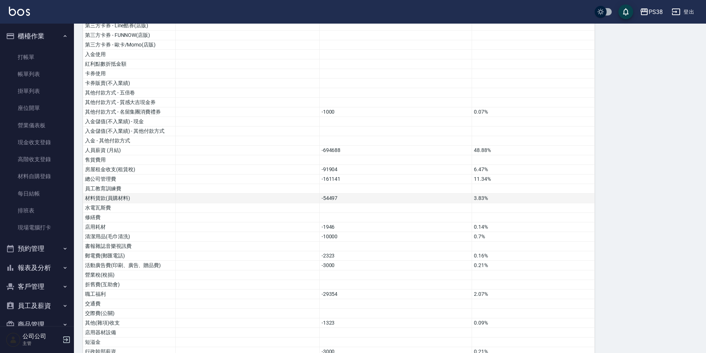
click at [505, 197] on td "3.83%" at bounding box center [533, 199] width 123 height 10
click at [515, 177] on td "11.34%" at bounding box center [533, 180] width 123 height 10
click at [518, 168] on td "6.47%" at bounding box center [533, 170] width 123 height 10
click at [513, 177] on td "11.34%" at bounding box center [533, 180] width 123 height 10
click at [444, 147] on td "-694688" at bounding box center [395, 151] width 153 height 10
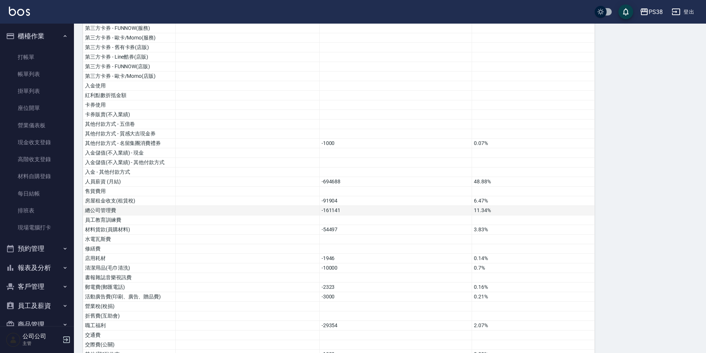
scroll to position [0, 0]
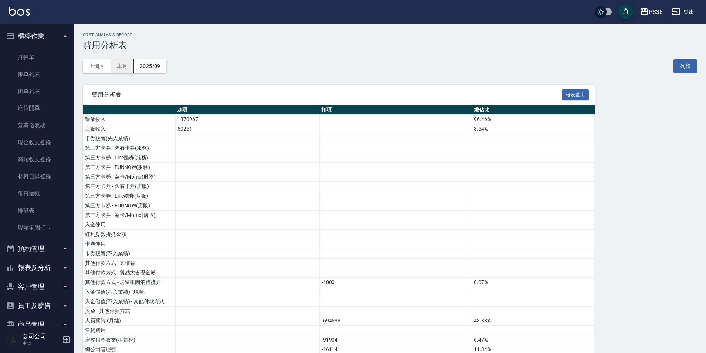
click at [124, 66] on button "本月" at bounding box center [122, 66] width 23 height 14
drag, startPoint x: 177, startPoint y: 120, endPoint x: 191, endPoint y: 120, distance: 13.7
click at [191, 120] on td "493750" at bounding box center [247, 120] width 144 height 10
click at [232, 144] on td at bounding box center [247, 149] width 144 height 10
click at [229, 133] on td "11608" at bounding box center [247, 129] width 144 height 10
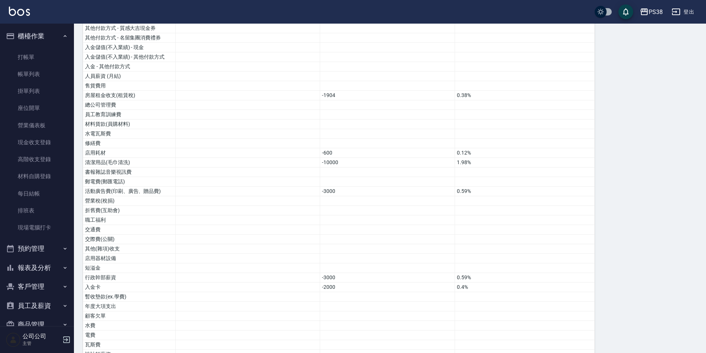
scroll to position [346, 0]
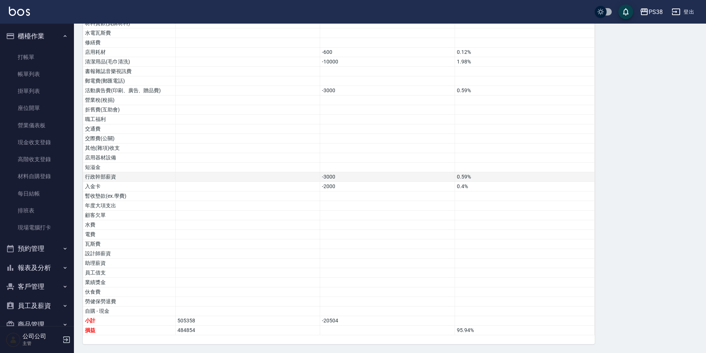
click at [385, 177] on td "-3000" at bounding box center [387, 178] width 135 height 10
click at [381, 188] on td "-2000" at bounding box center [387, 187] width 135 height 10
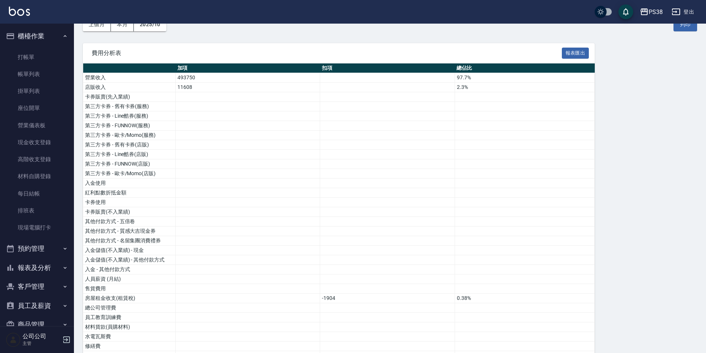
scroll to position [0, 0]
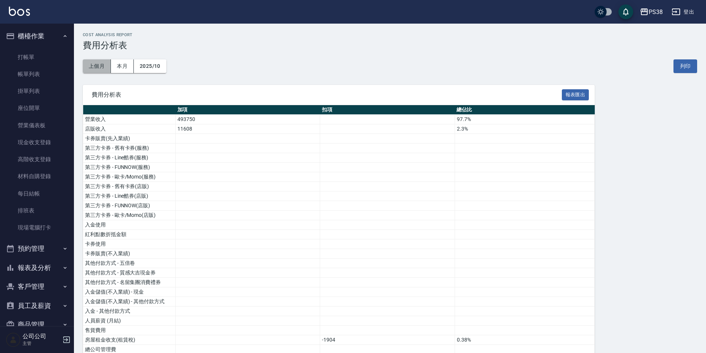
click at [97, 60] on button "上個月" at bounding box center [97, 66] width 28 height 14
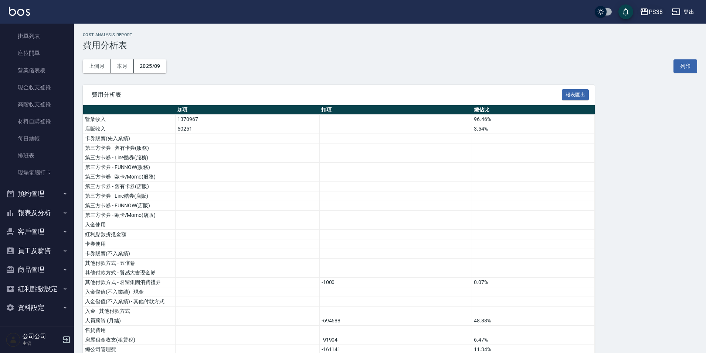
click at [655, 9] on div "PS38" at bounding box center [655, 11] width 14 height 9
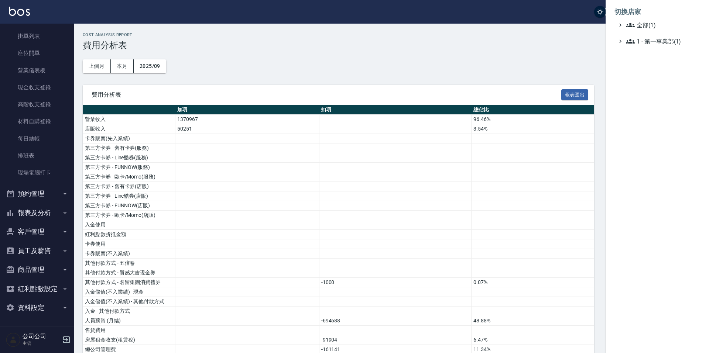
click at [30, 212] on div at bounding box center [354, 176] width 709 height 353
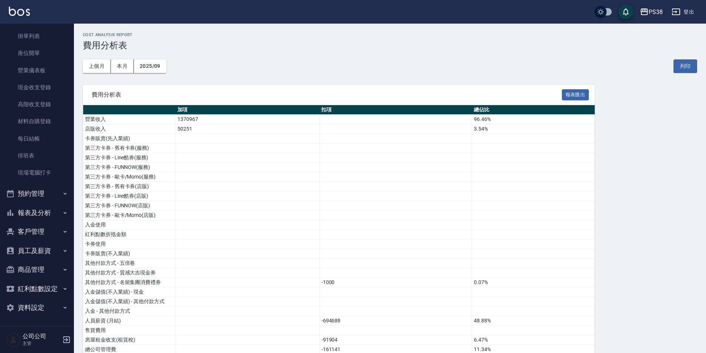
click at [33, 207] on button "報表及分析" at bounding box center [37, 213] width 68 height 19
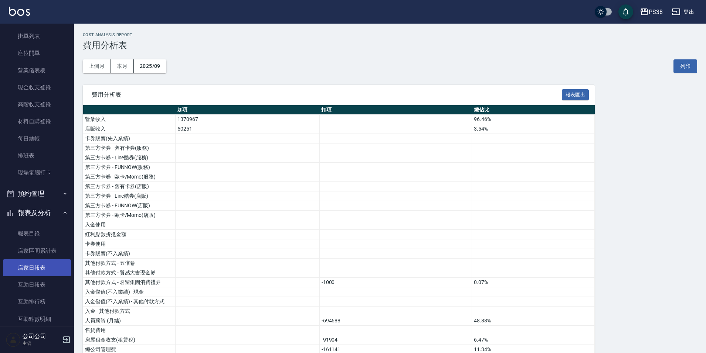
click at [30, 267] on link "店家日報表" at bounding box center [37, 268] width 68 height 17
